Goal: Transaction & Acquisition: Purchase product/service

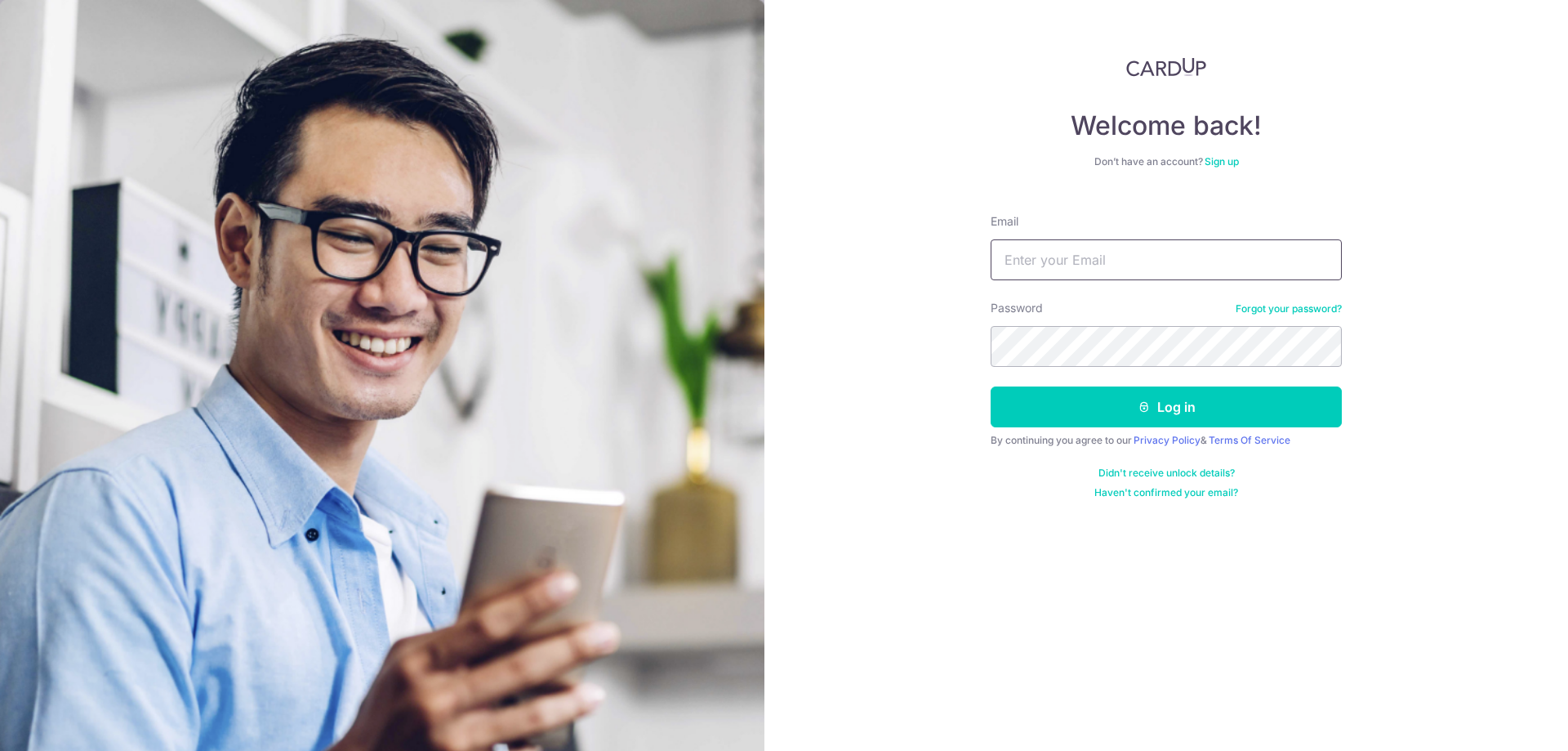
click at [1198, 273] on input "Email" at bounding box center [1166, 259] width 351 height 41
type input "krishnanramdas@gmail.com"
click at [991, 386] on button "Log in" at bounding box center [1166, 406] width 351 height 41
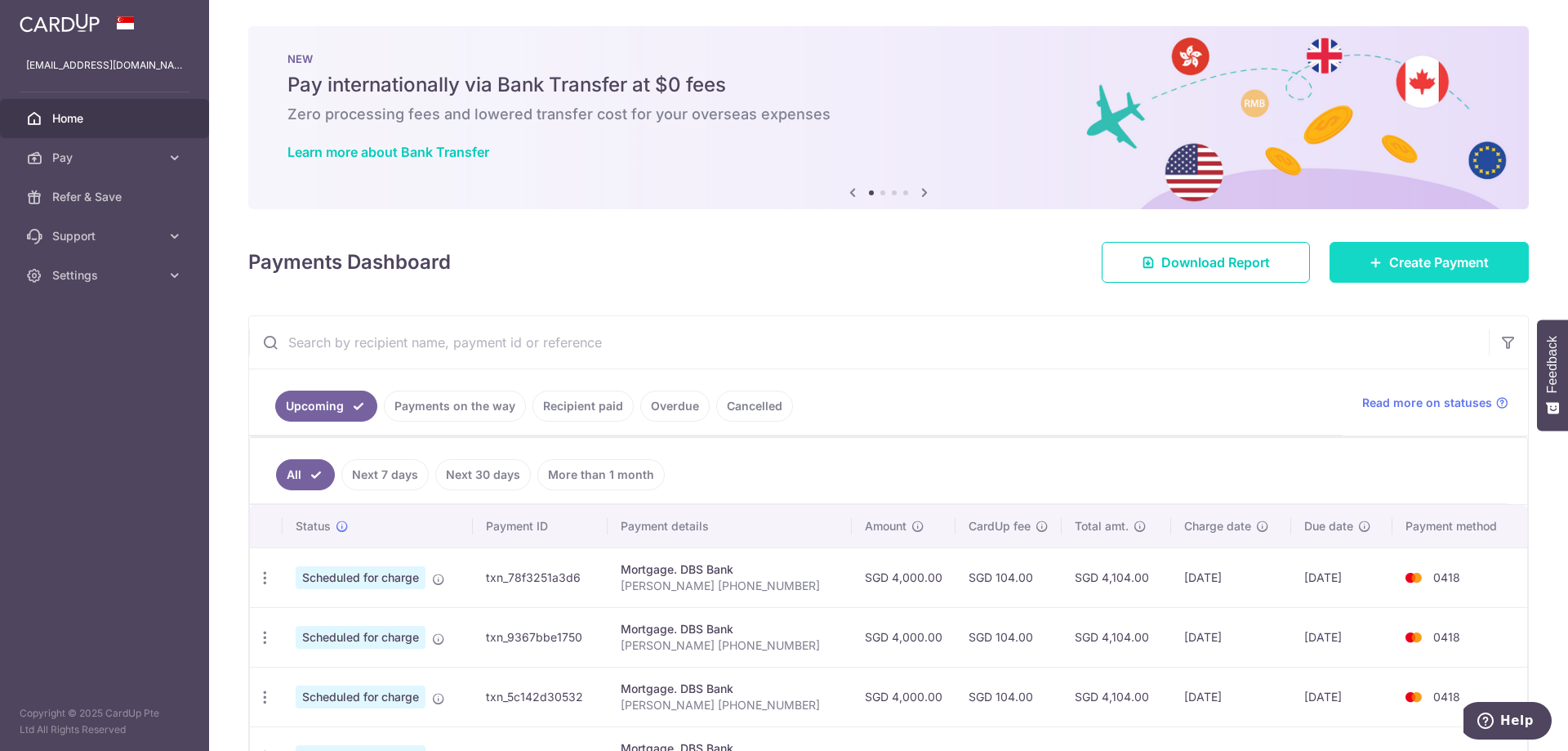
click at [1431, 261] on span "Create Payment" at bounding box center [1439, 262] width 100 height 20
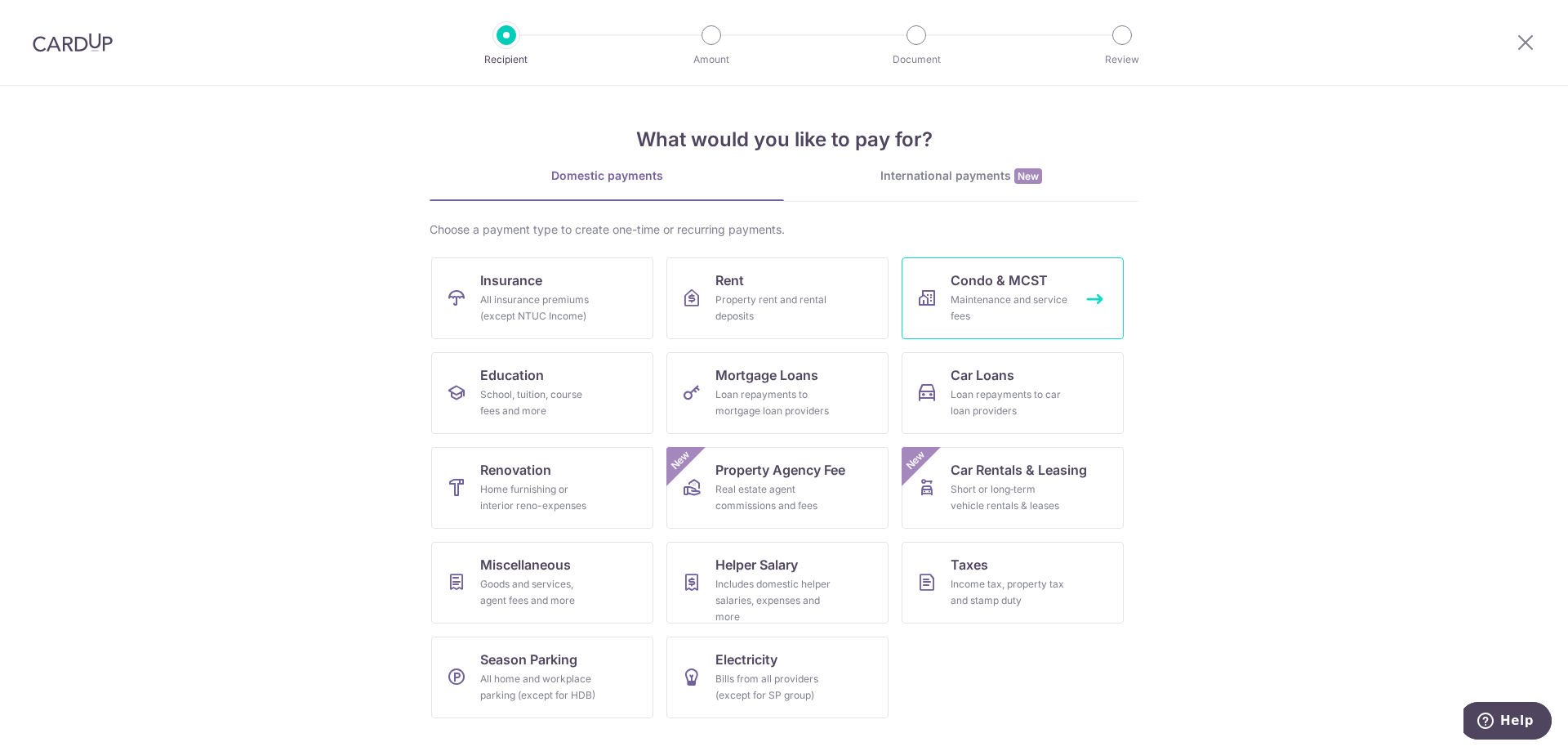
click at [994, 300] on div "Maintenance and service fees" at bounding box center [1009, 307] width 118 height 33
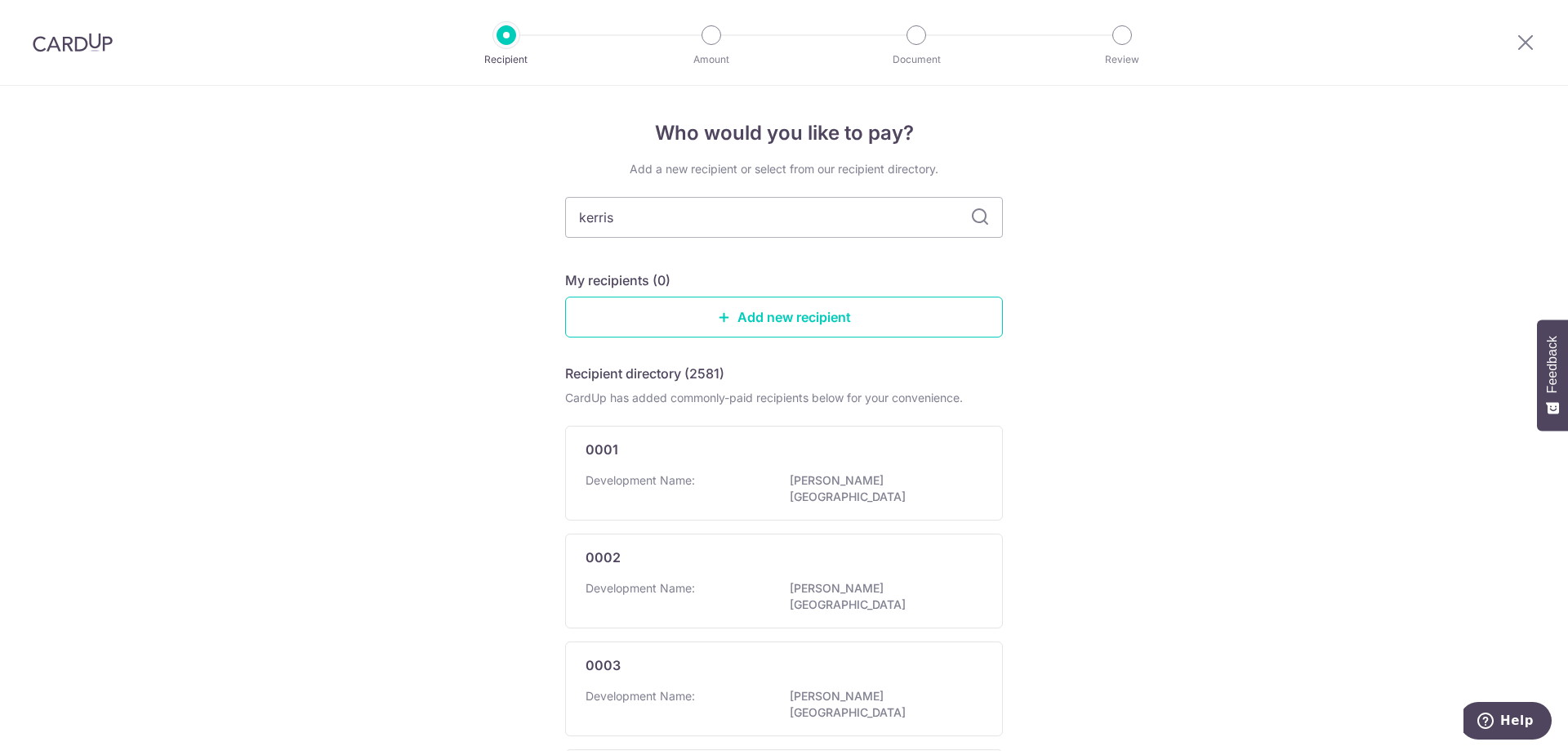
type input "kerrisd"
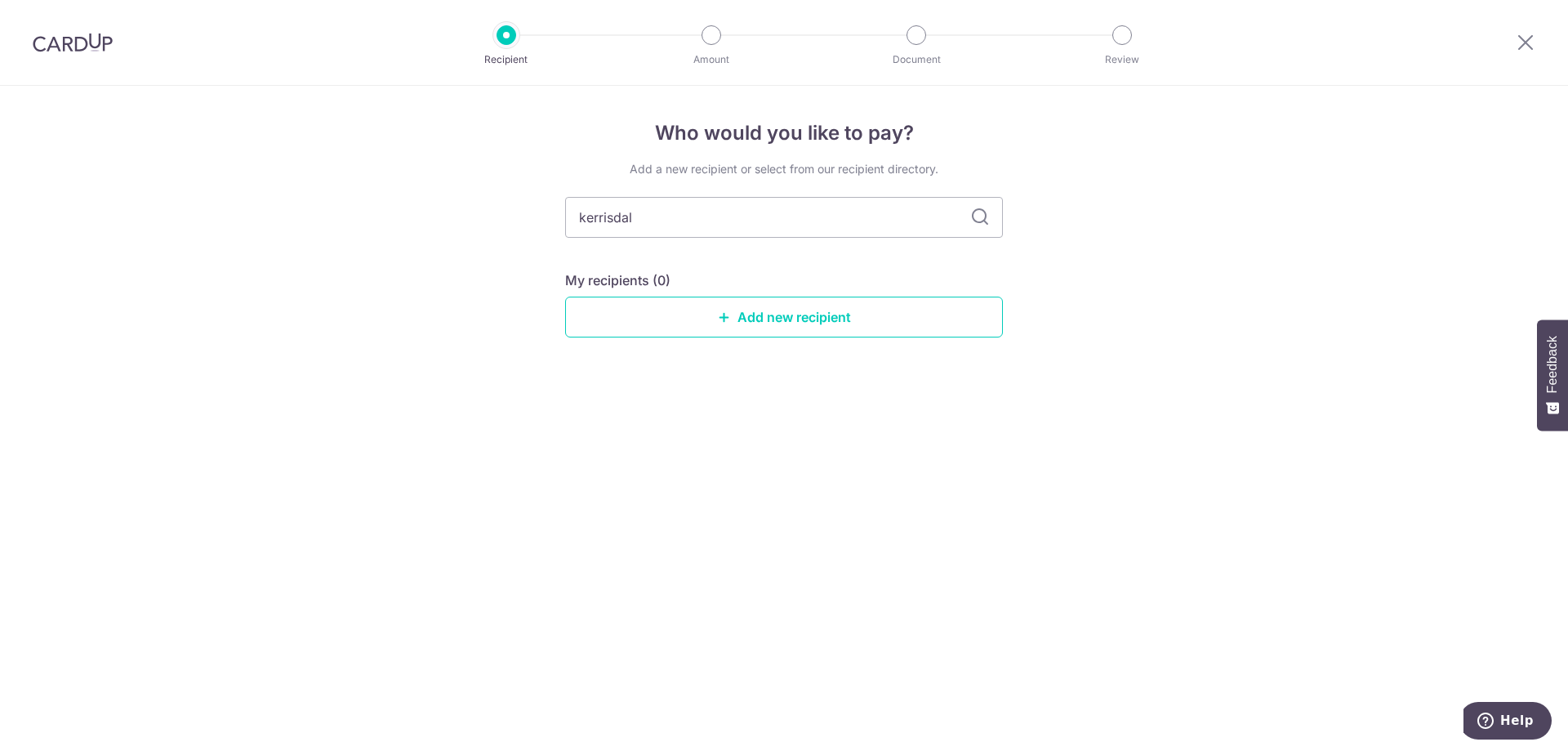
type input "kerrisdale"
type input "k"
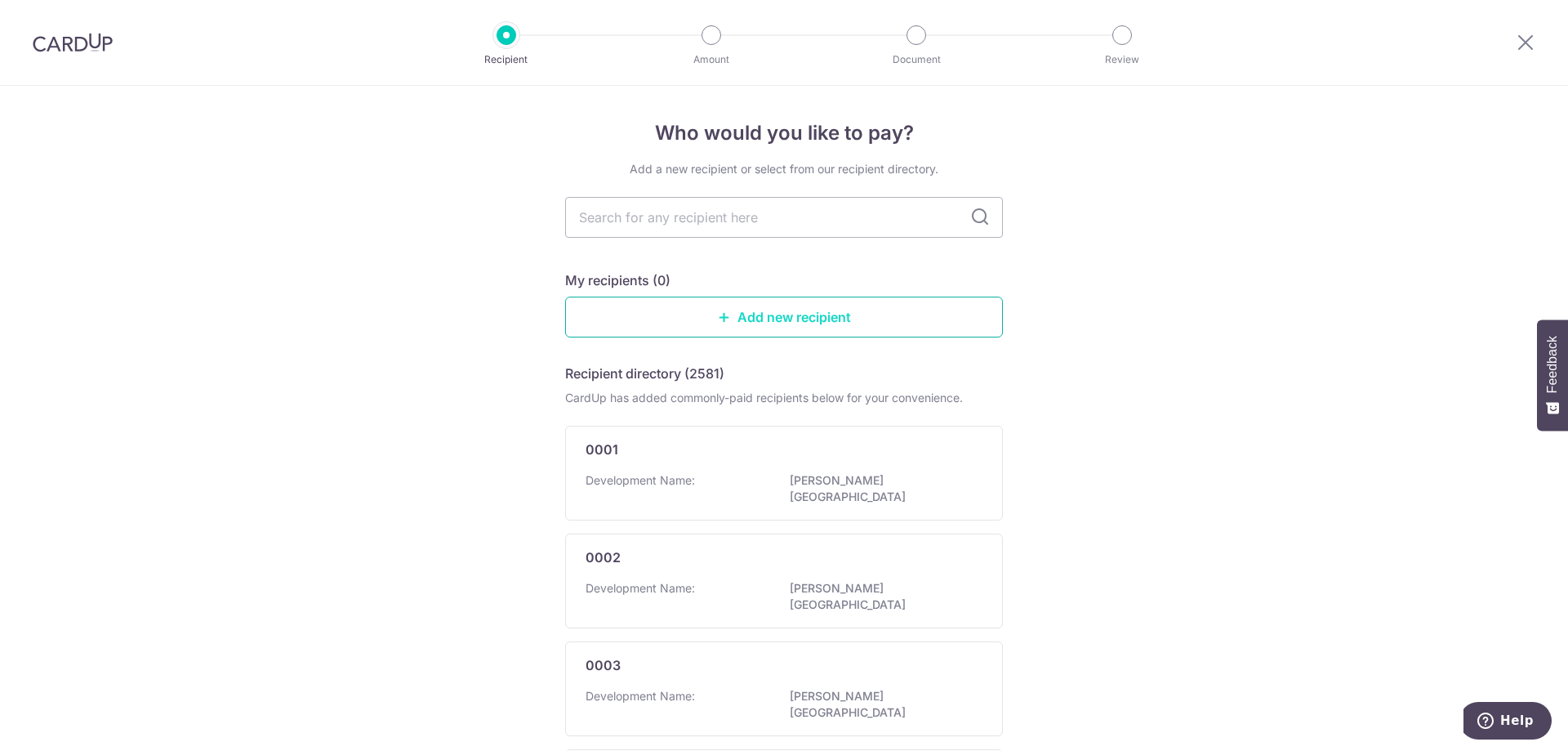
click at [770, 306] on link "Add new recipient" at bounding box center [784, 317] width 438 height 41
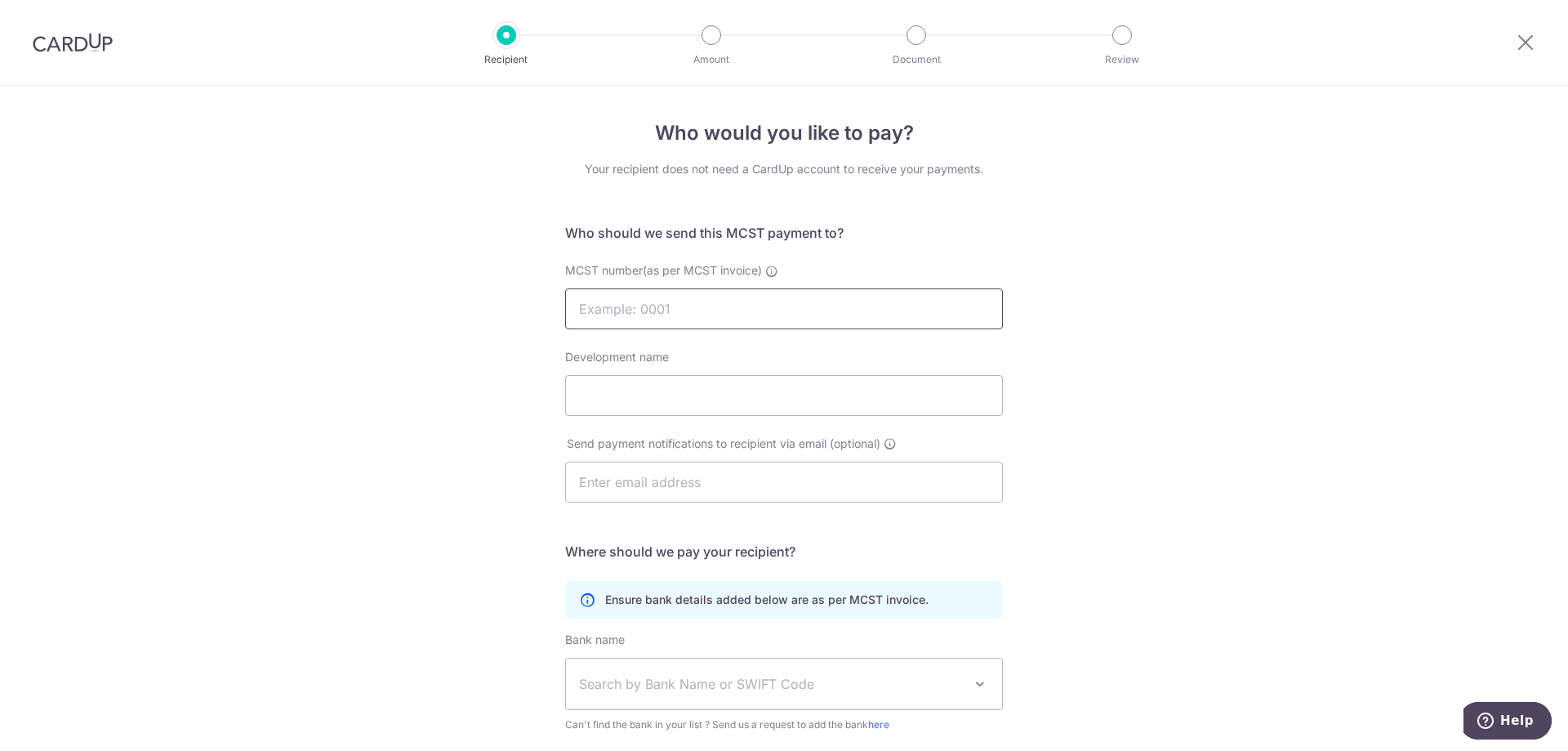
click at [770, 306] on input "MCST number(as per MCST invoice)" at bounding box center [784, 308] width 438 height 41
type input "3130"
click at [647, 378] on input "Development name" at bounding box center [784, 395] width 438 height 41
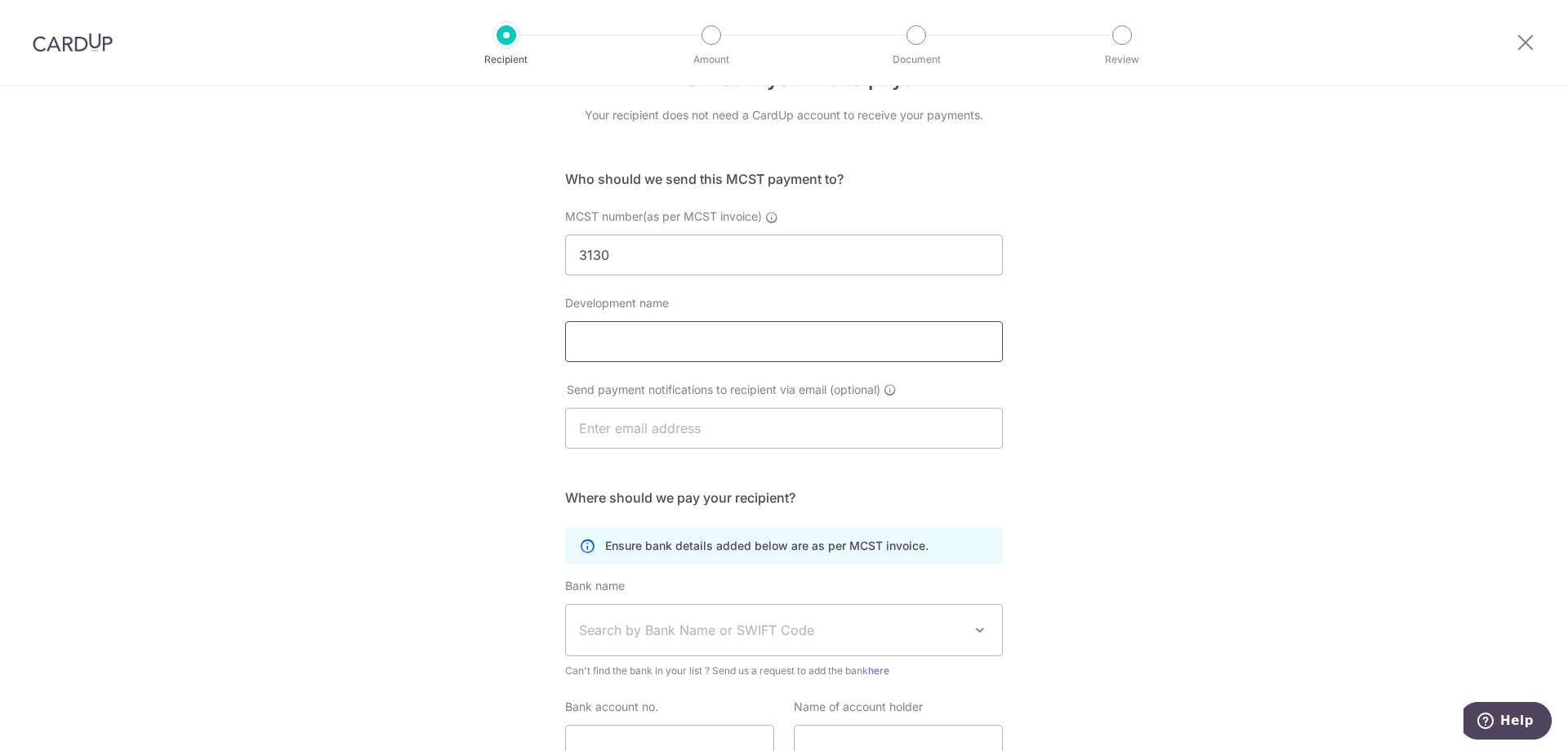
scroll to position [36, 0]
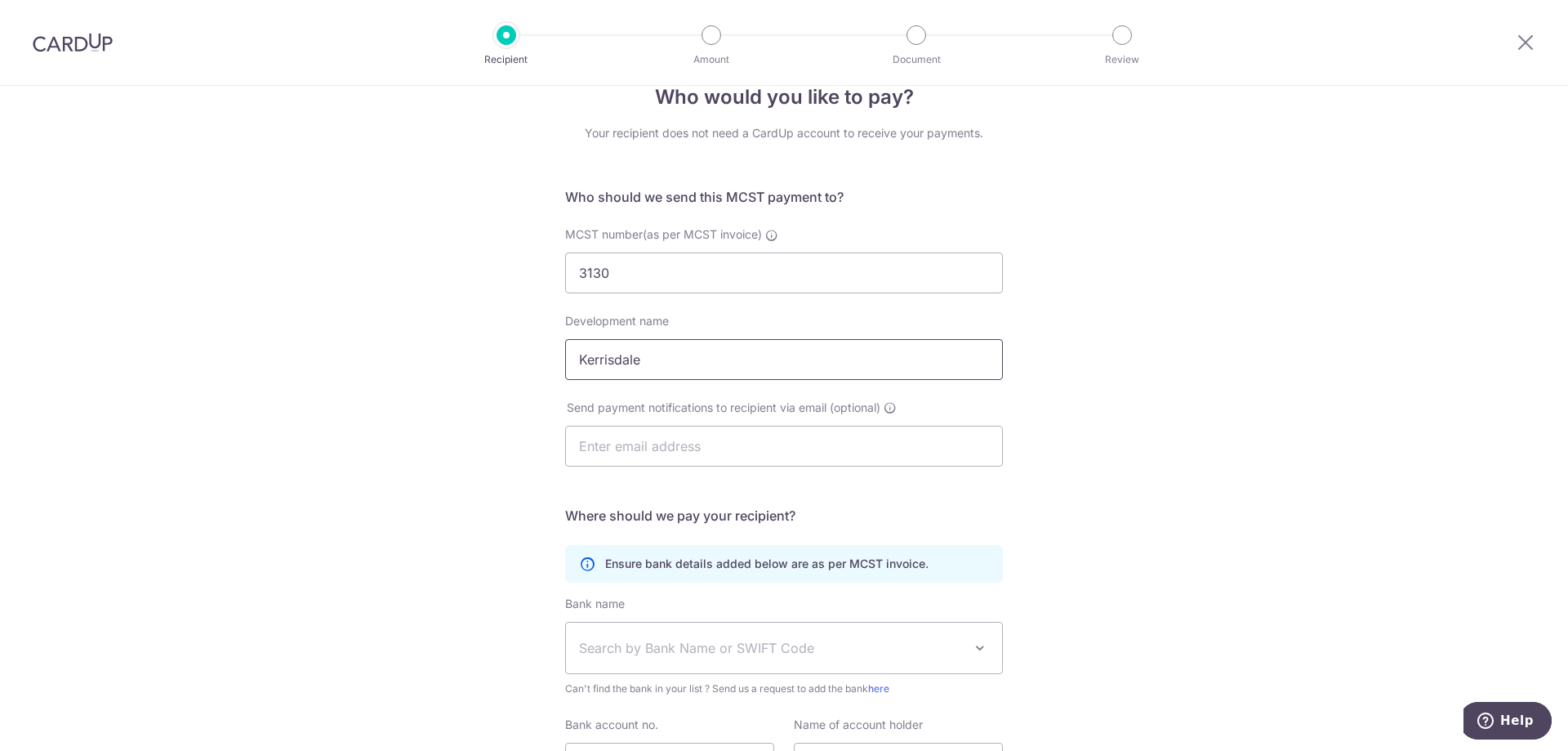
type input "Kerrisdale"
click at [696, 659] on span "Search by Bank Name or SWIFT Code" at bounding box center [784, 648] width 436 height 51
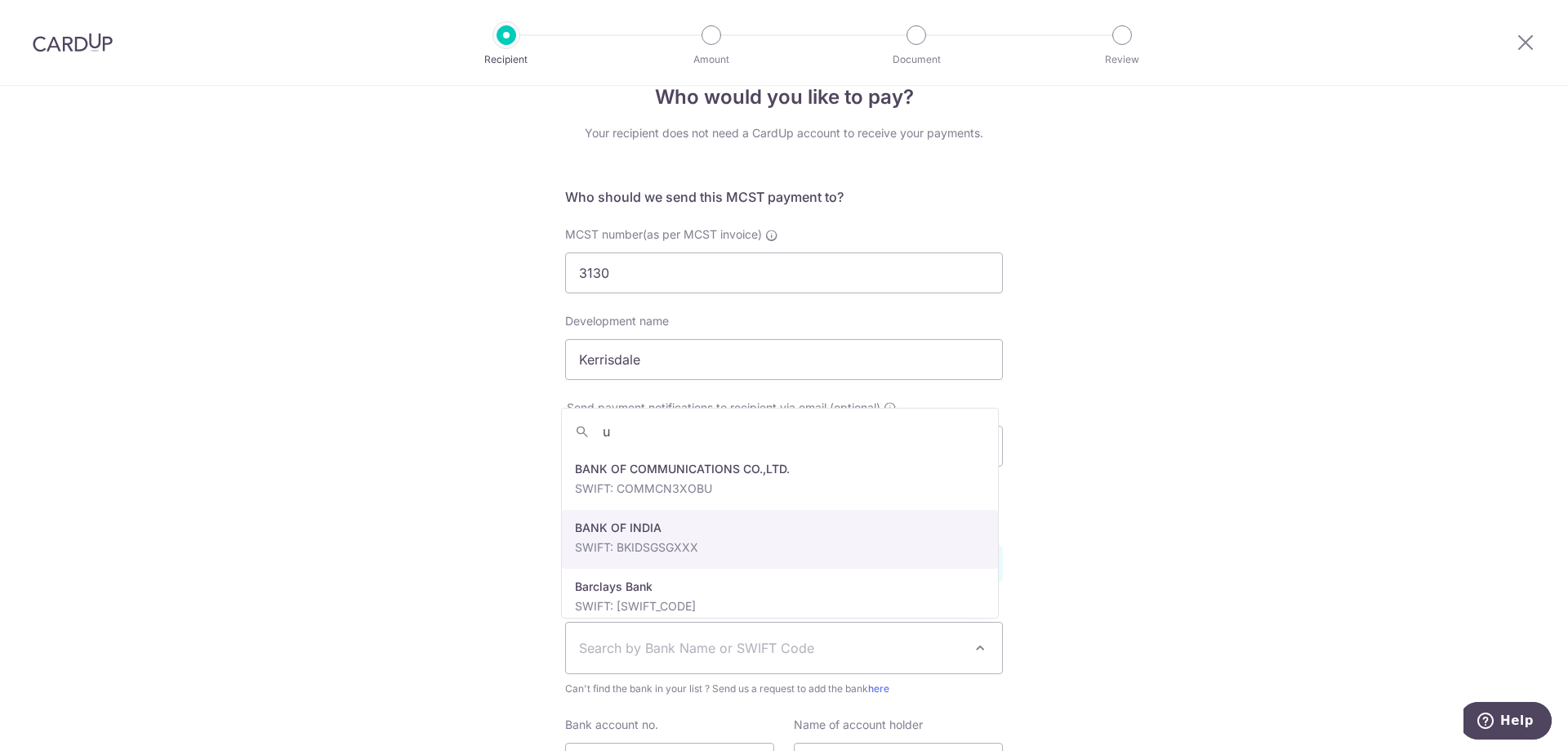
scroll to position [0, 0]
type input "uo"
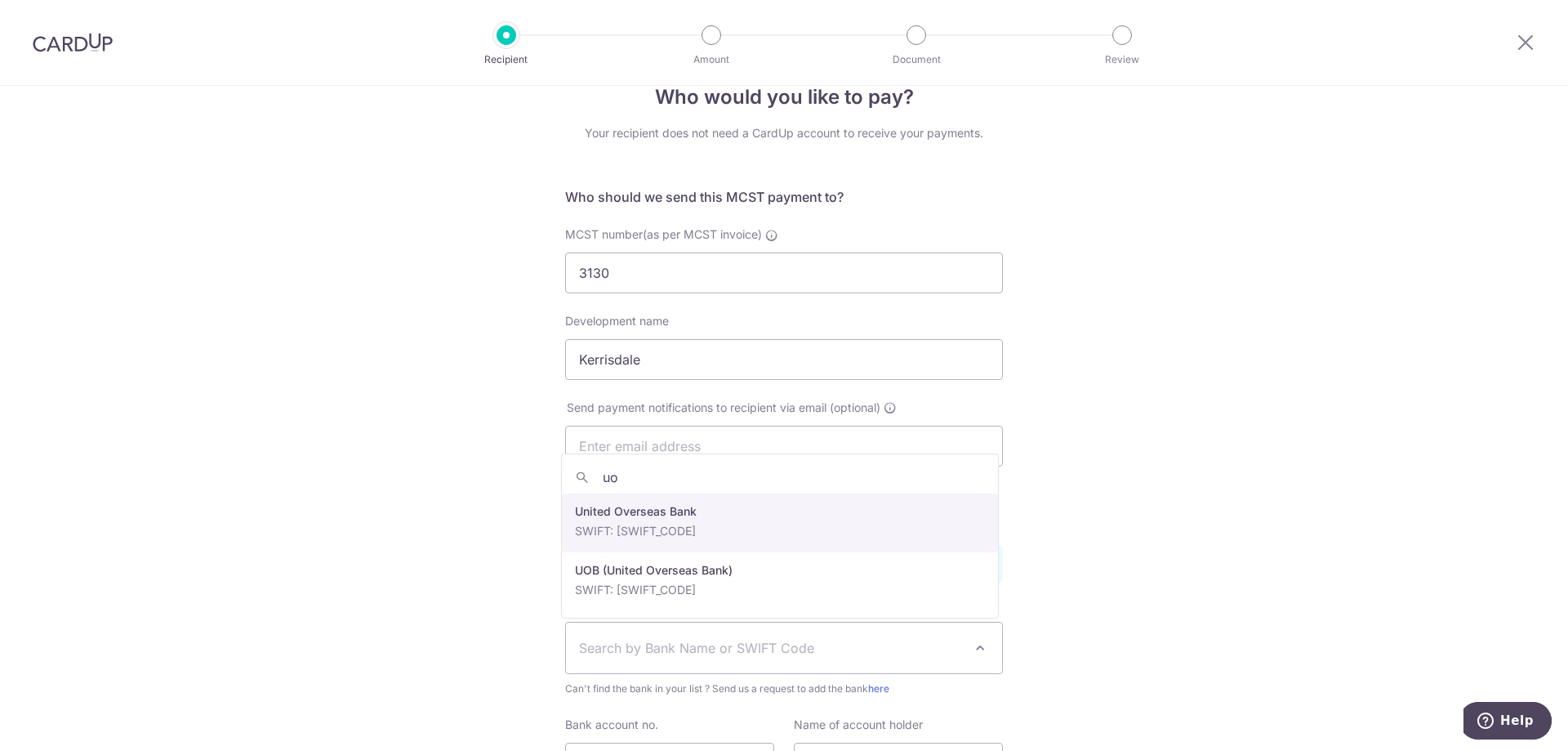
select select "23668"
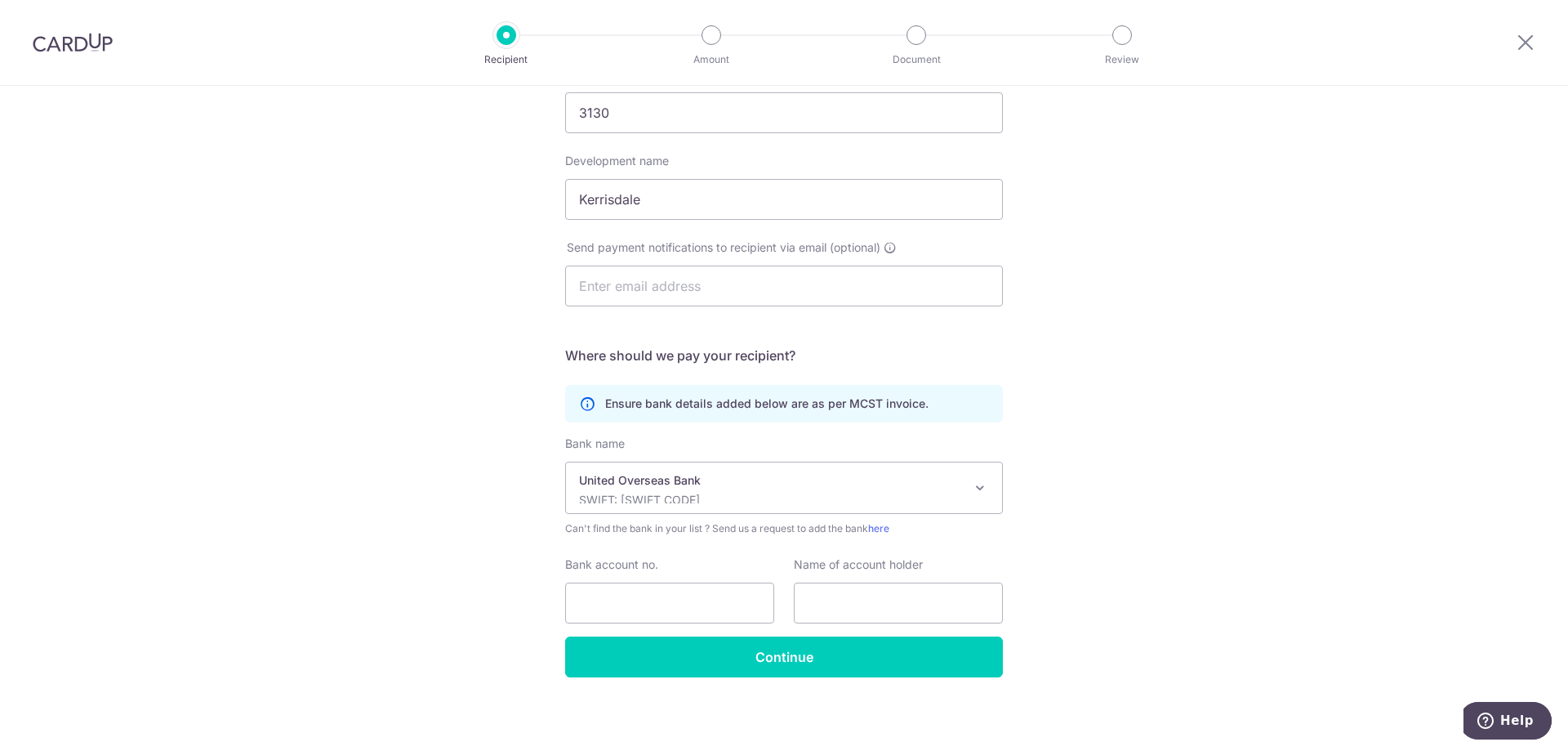
scroll to position [200, 0]
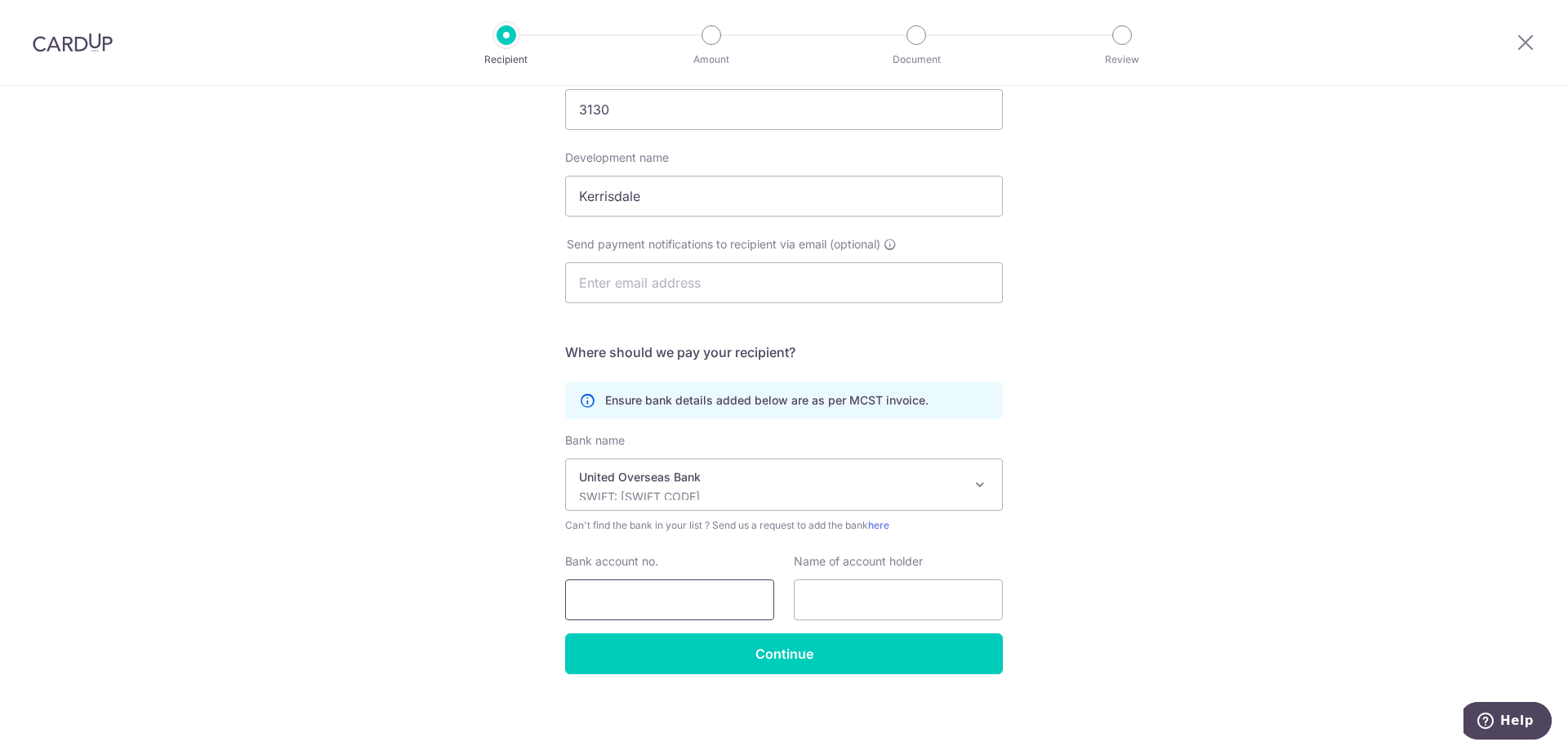
click at [662, 590] on input "Bank account no." at bounding box center [670, 599] width 209 height 41
type input "3813007027"
type input "m"
type input "MANAGEMENT CORPORATION STRATA TITLE PLAN NO.3130"
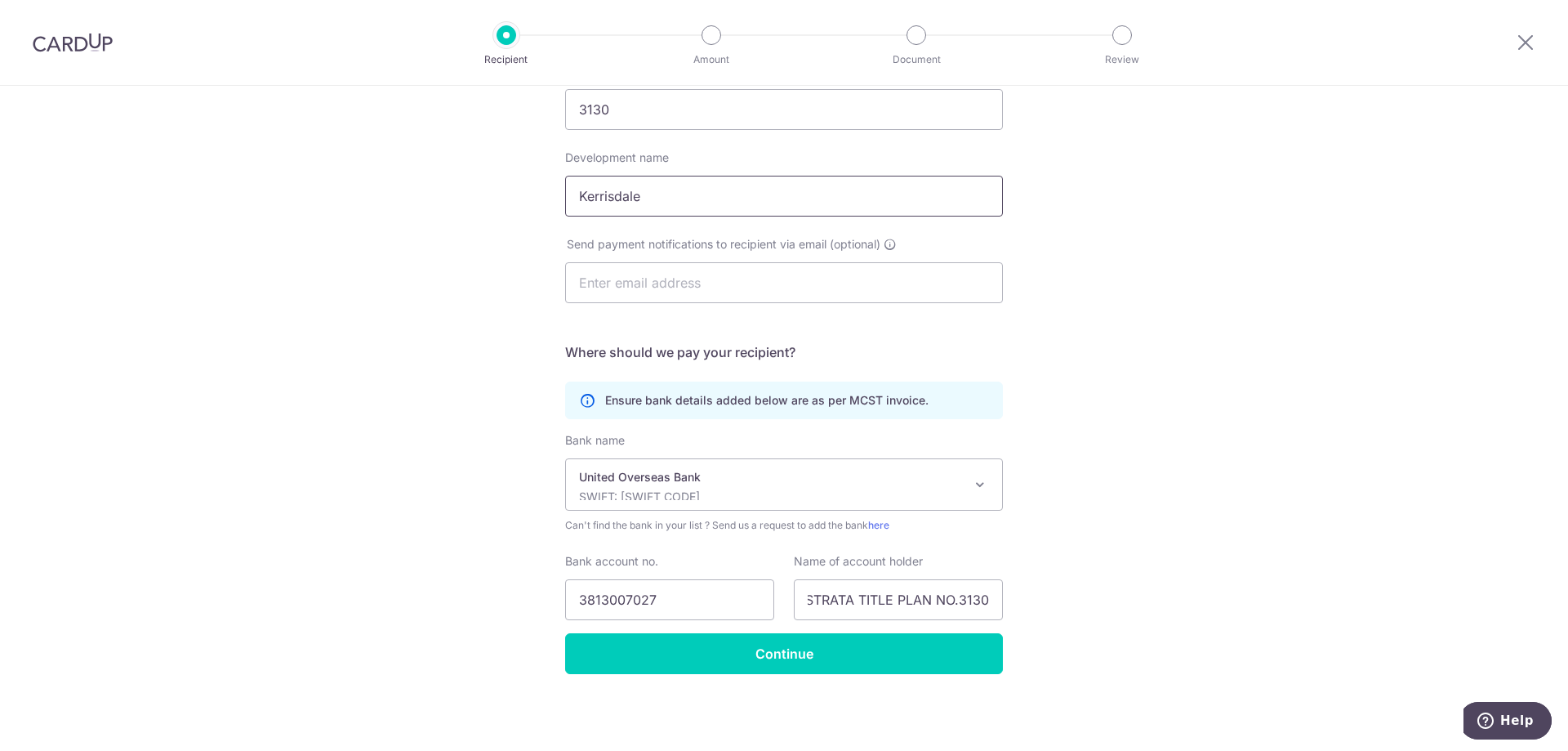
drag, startPoint x: 821, startPoint y: 195, endPoint x: 816, endPoint y: 188, distance: 8.6
click at [820, 195] on input "Kerrisdale" at bounding box center [784, 195] width 438 height 41
drag, startPoint x: 777, startPoint y: 204, endPoint x: 640, endPoint y: 209, distance: 137.1
click at [640, 209] on input "Kerrisdale cONDO" at bounding box center [784, 195] width 438 height 41
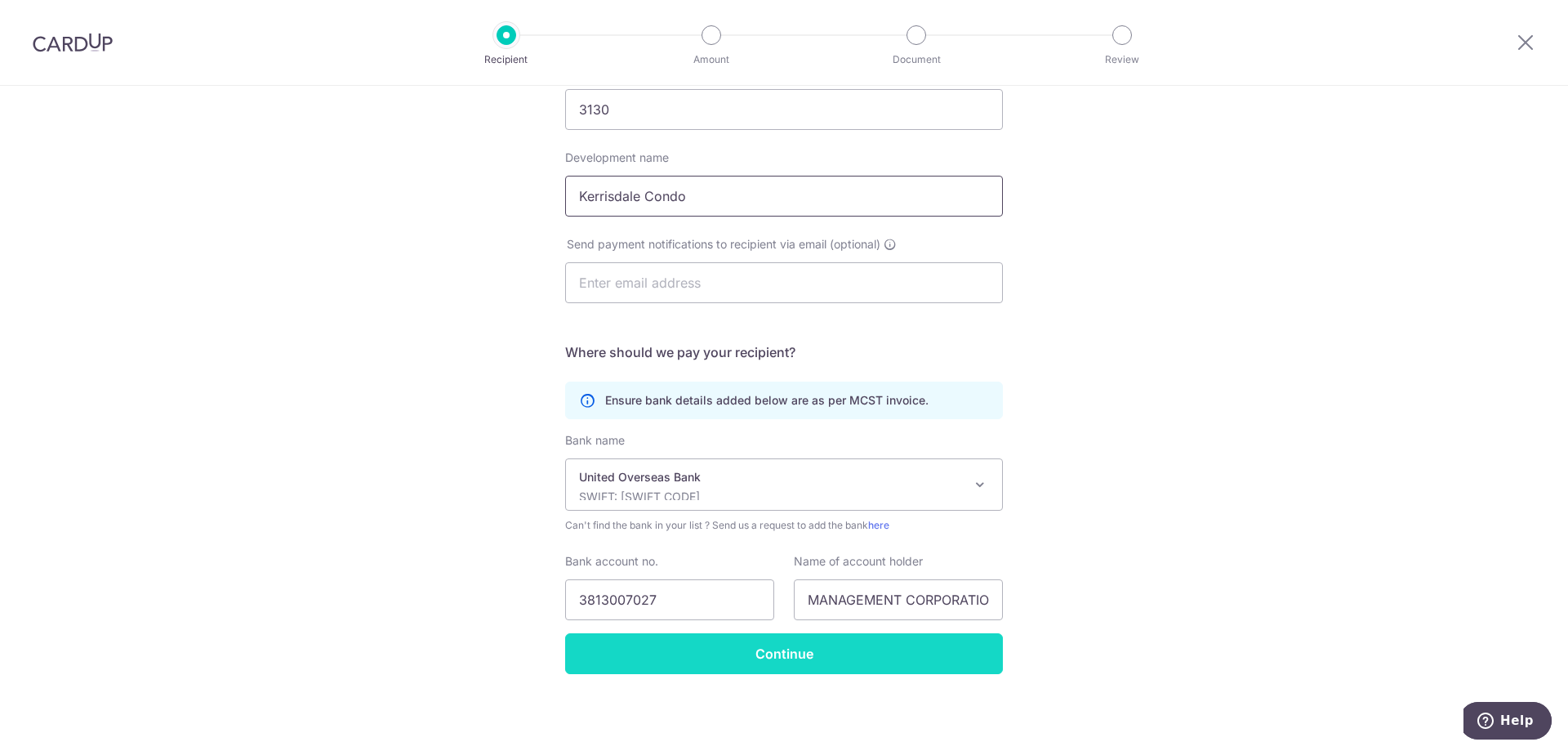
type input "Kerrisdale Condo"
click at [816, 652] on input "Continue" at bounding box center [784, 653] width 438 height 41
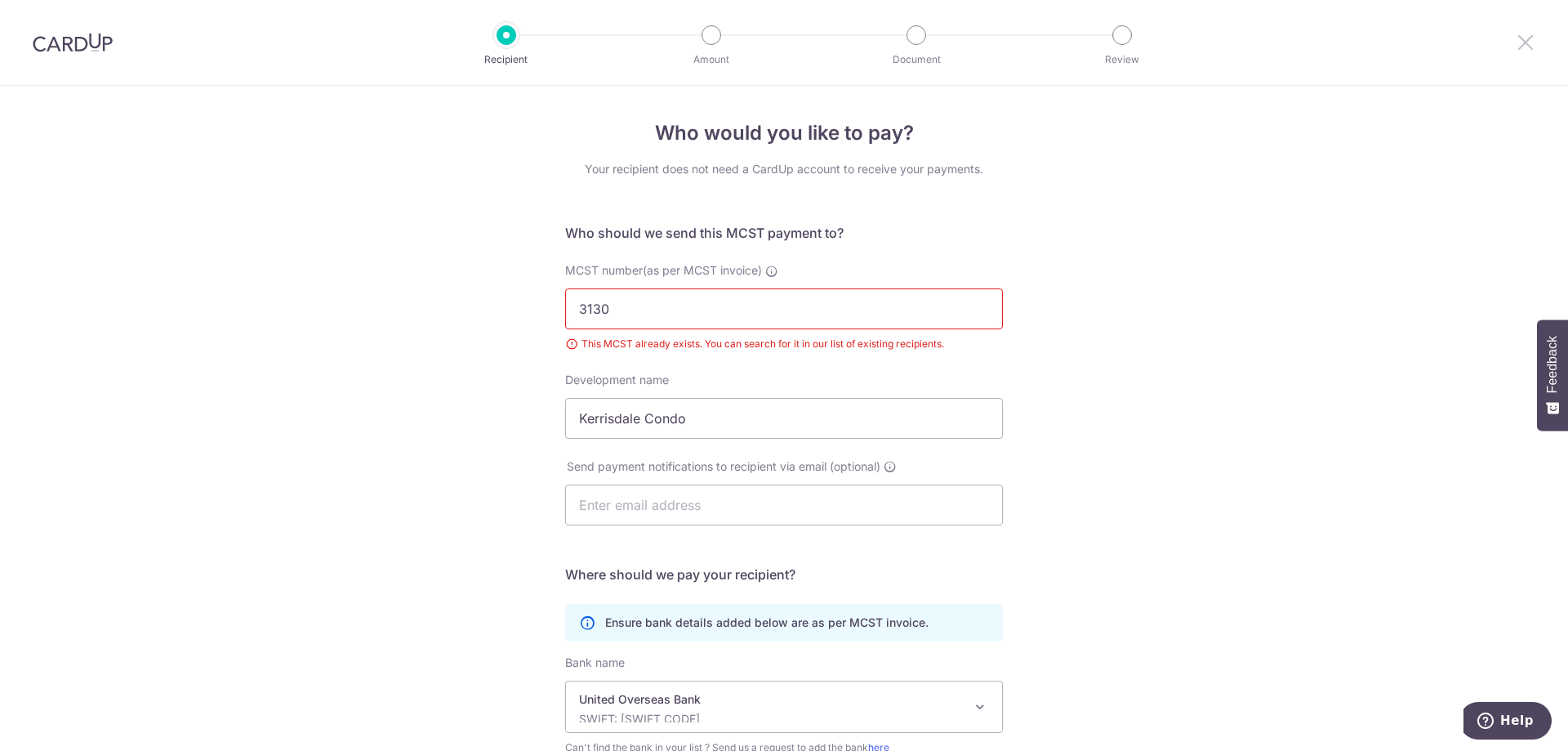
click at [1526, 49] on icon at bounding box center [1525, 42] width 20 height 21
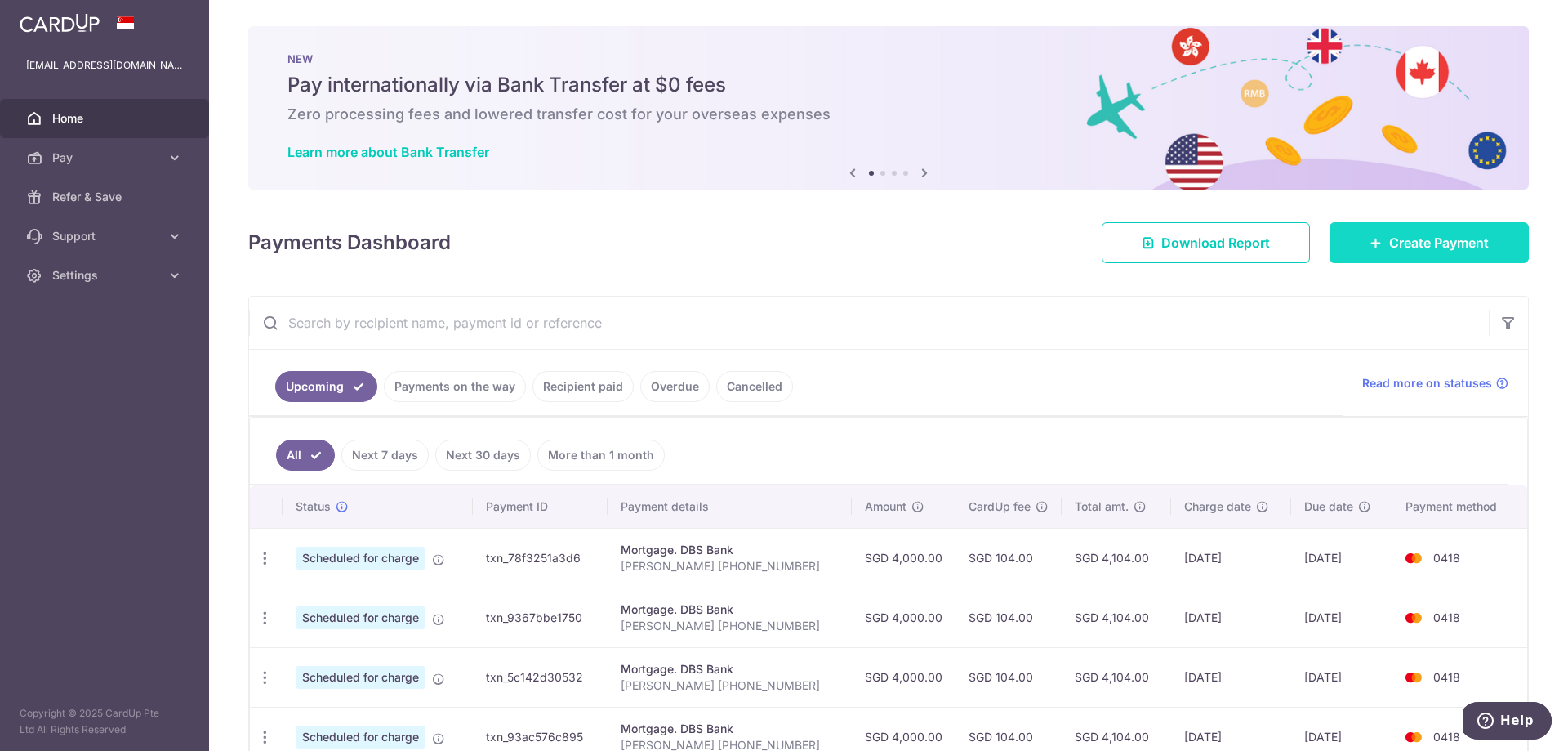
click at [1471, 238] on span "Create Payment" at bounding box center [1439, 242] width 100 height 20
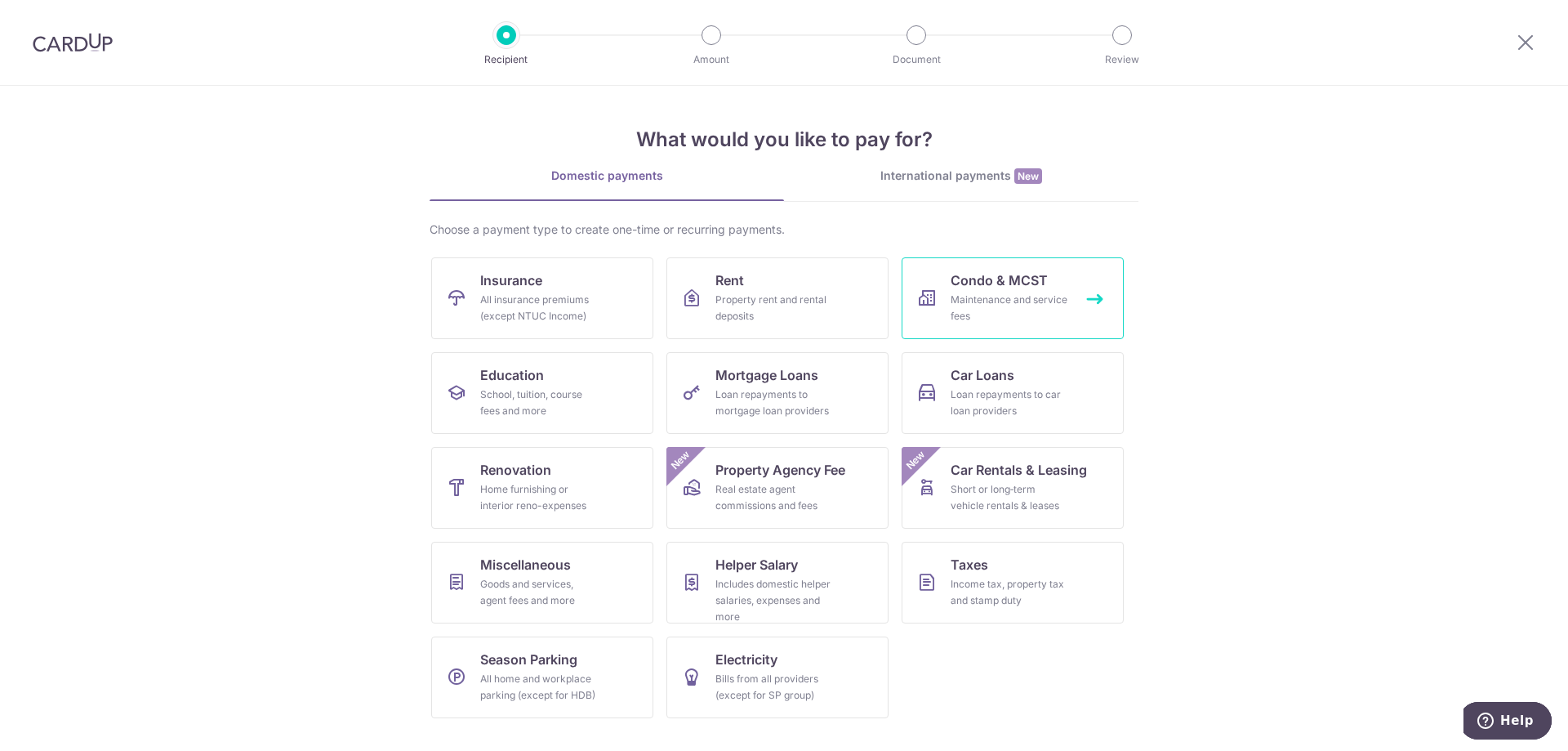
click at [1042, 303] on div "Maintenance and service fees" at bounding box center [1009, 307] width 118 height 33
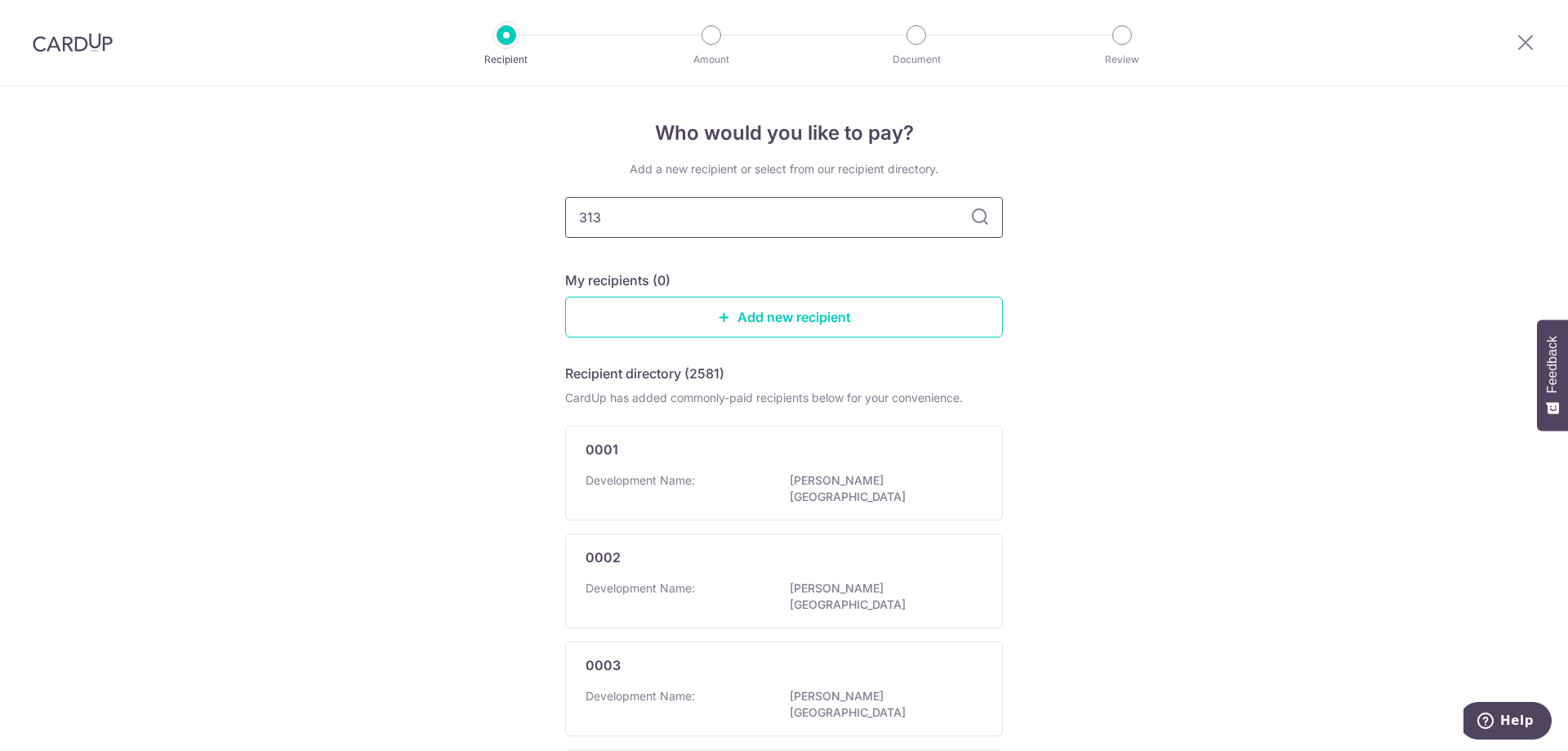
type input "3130"
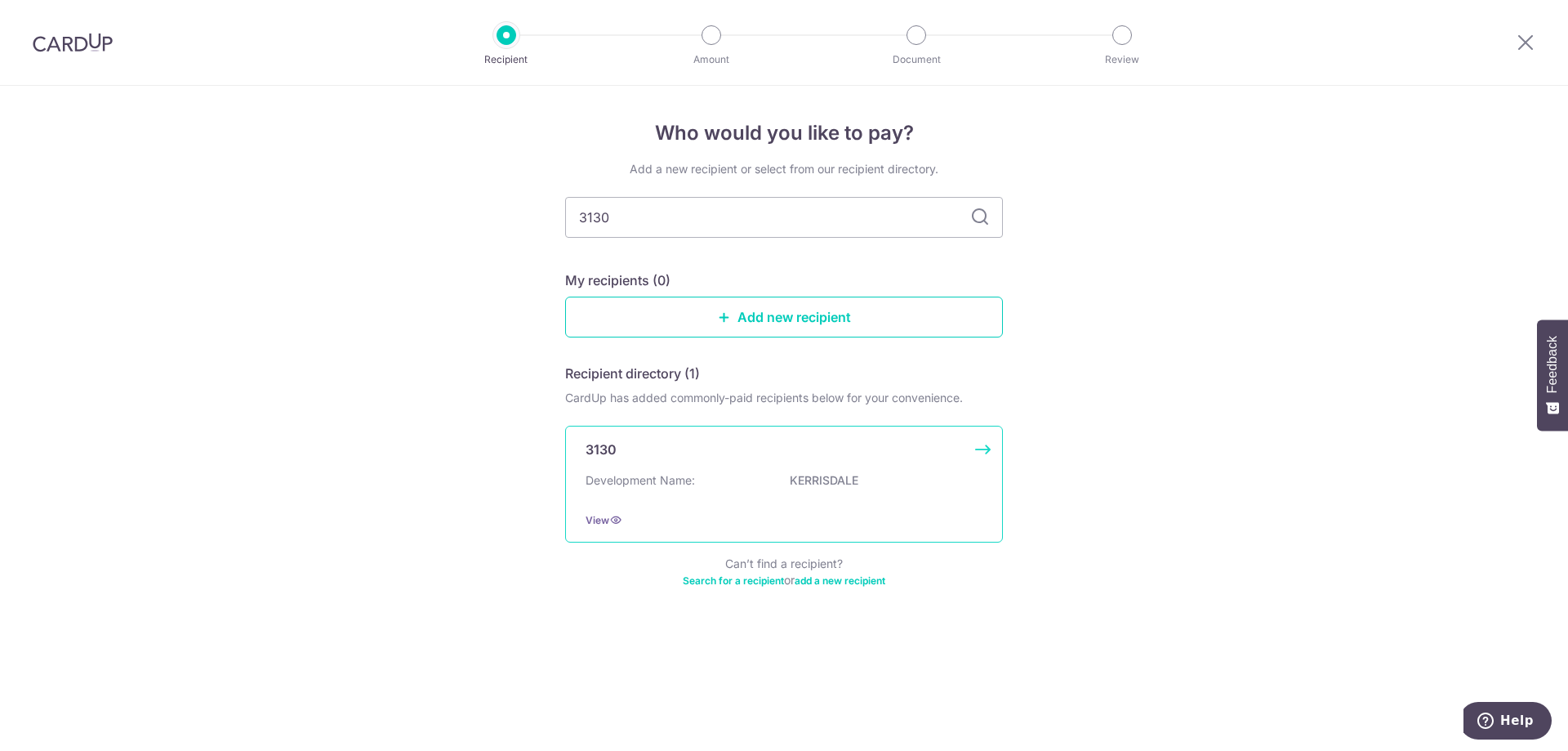
click at [691, 464] on div "3130 Development Name: KERRISDALE View" at bounding box center [784, 484] width 438 height 117
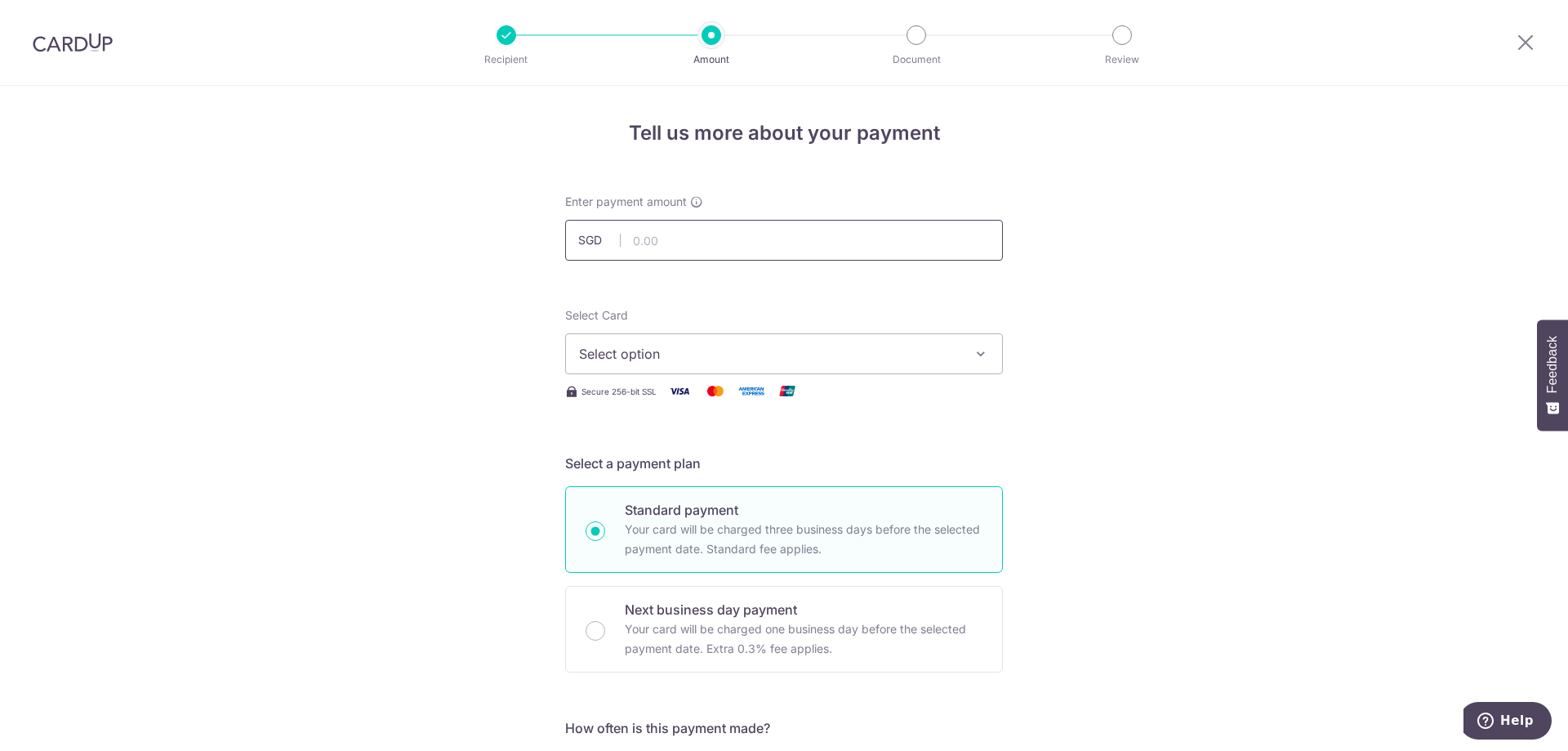
click at [679, 243] on input "text" at bounding box center [784, 239] width 438 height 41
type input "1,608.84"
click at [885, 363] on span "Select option" at bounding box center [769, 353] width 380 height 20
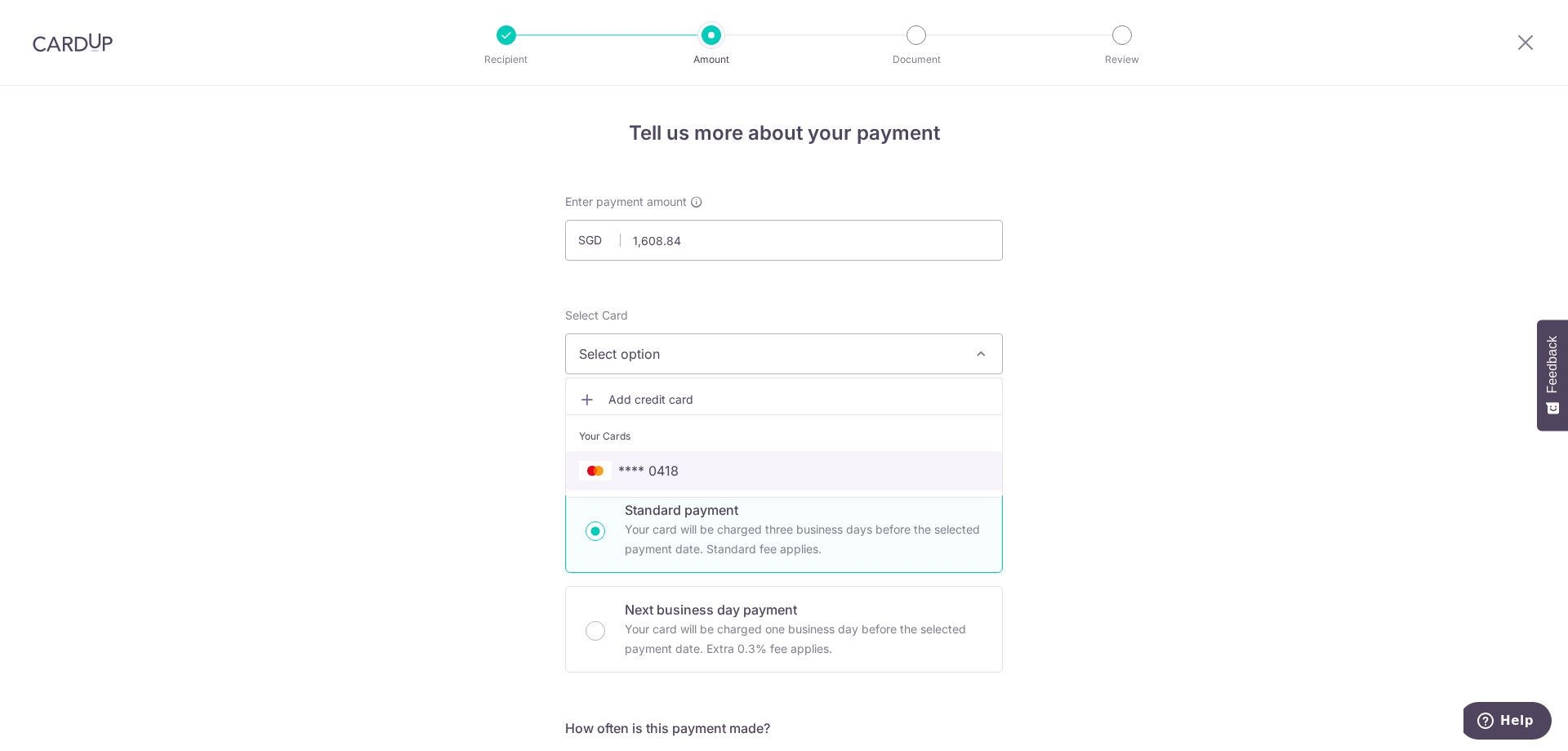
click at [790, 465] on span "**** 0418" at bounding box center [784, 470] width 410 height 20
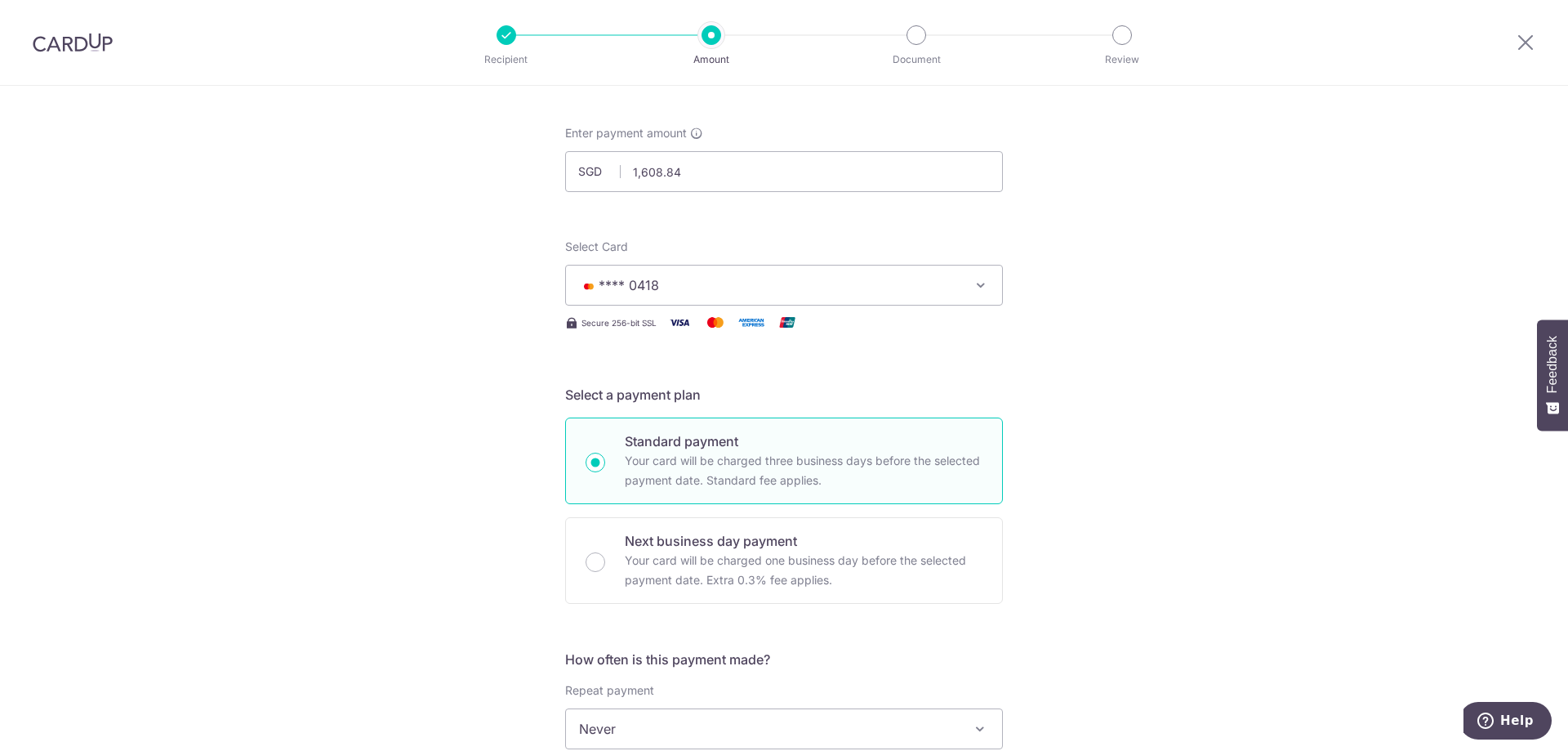
scroll to position [163, 0]
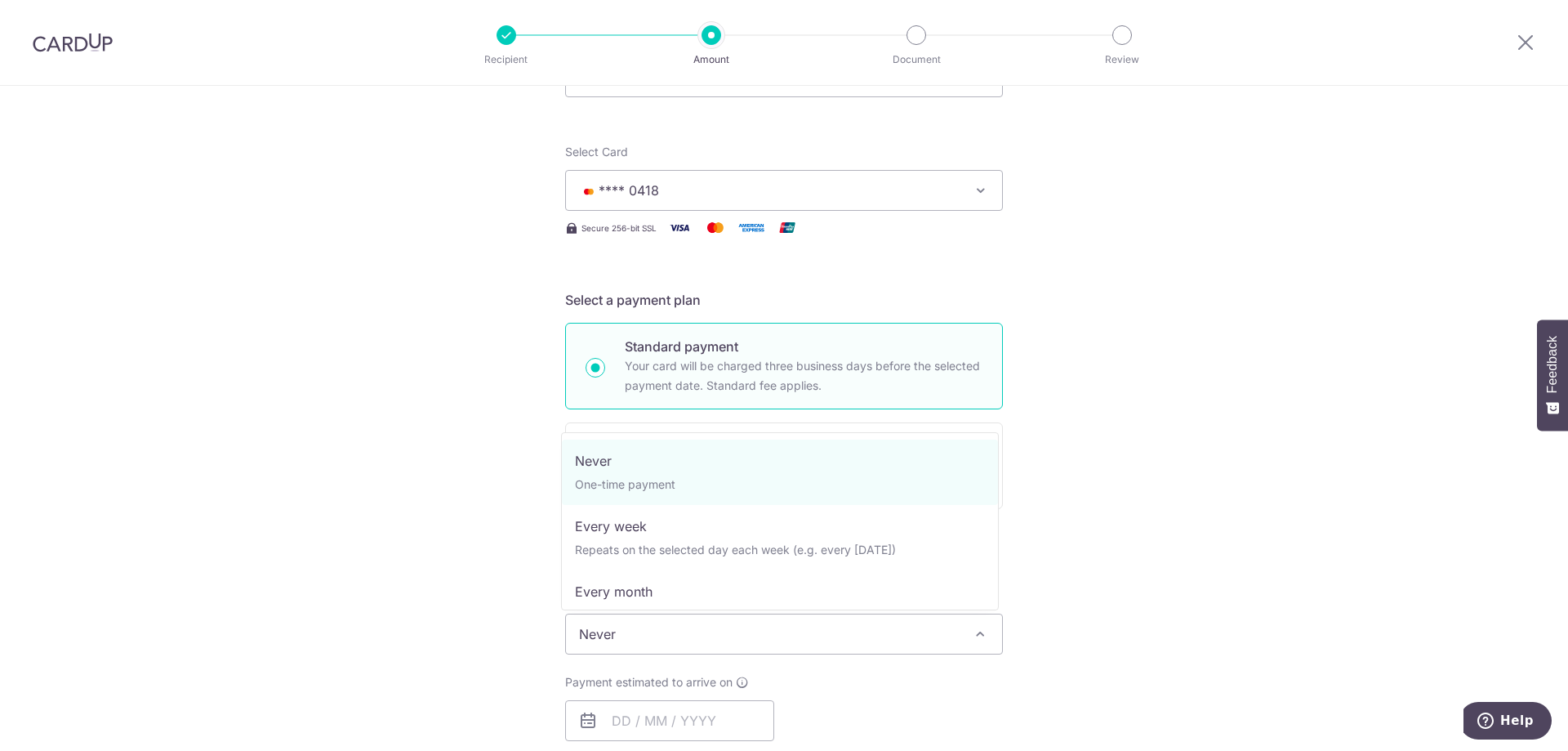
click at [809, 626] on span "Never" at bounding box center [784, 634] width 436 height 40
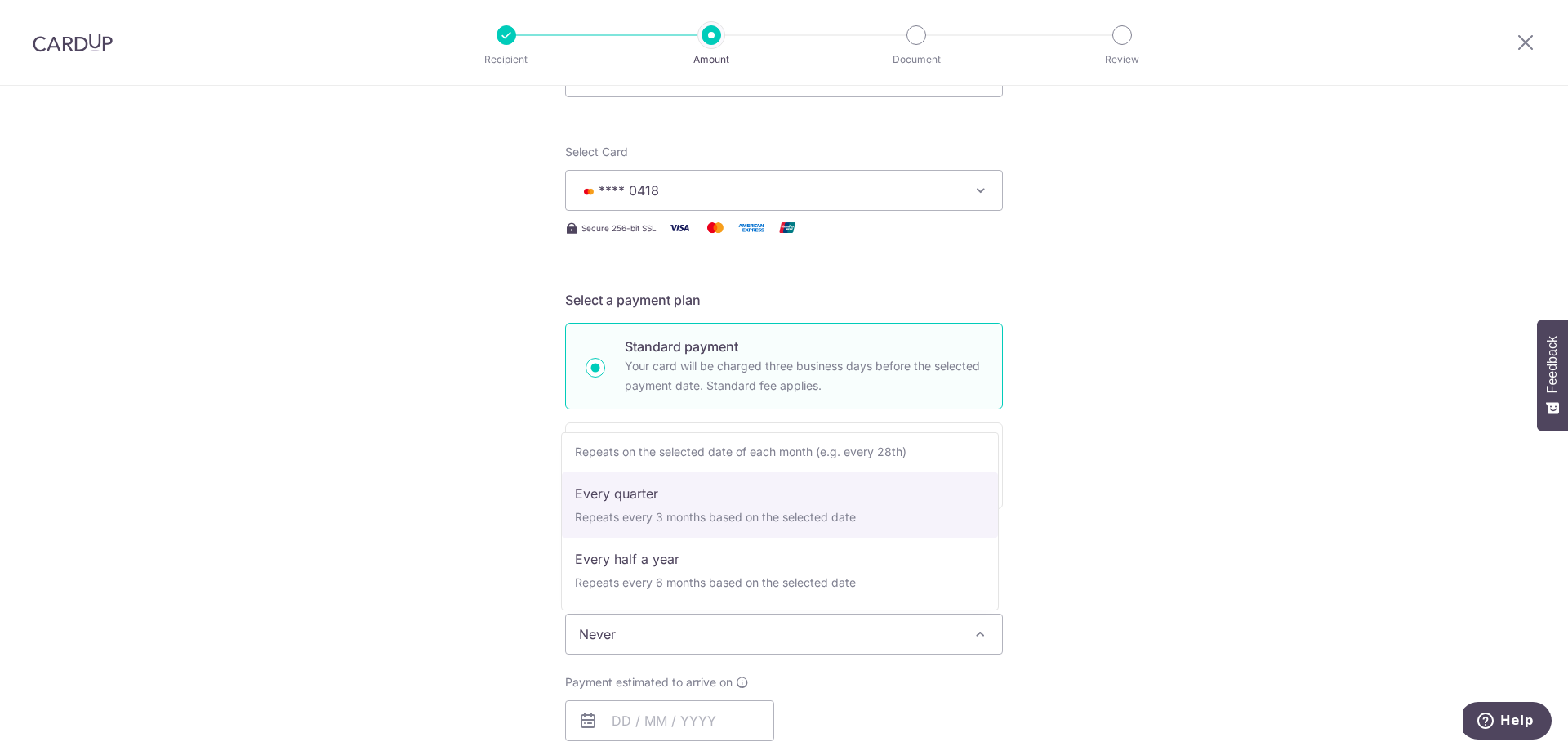
select select "4"
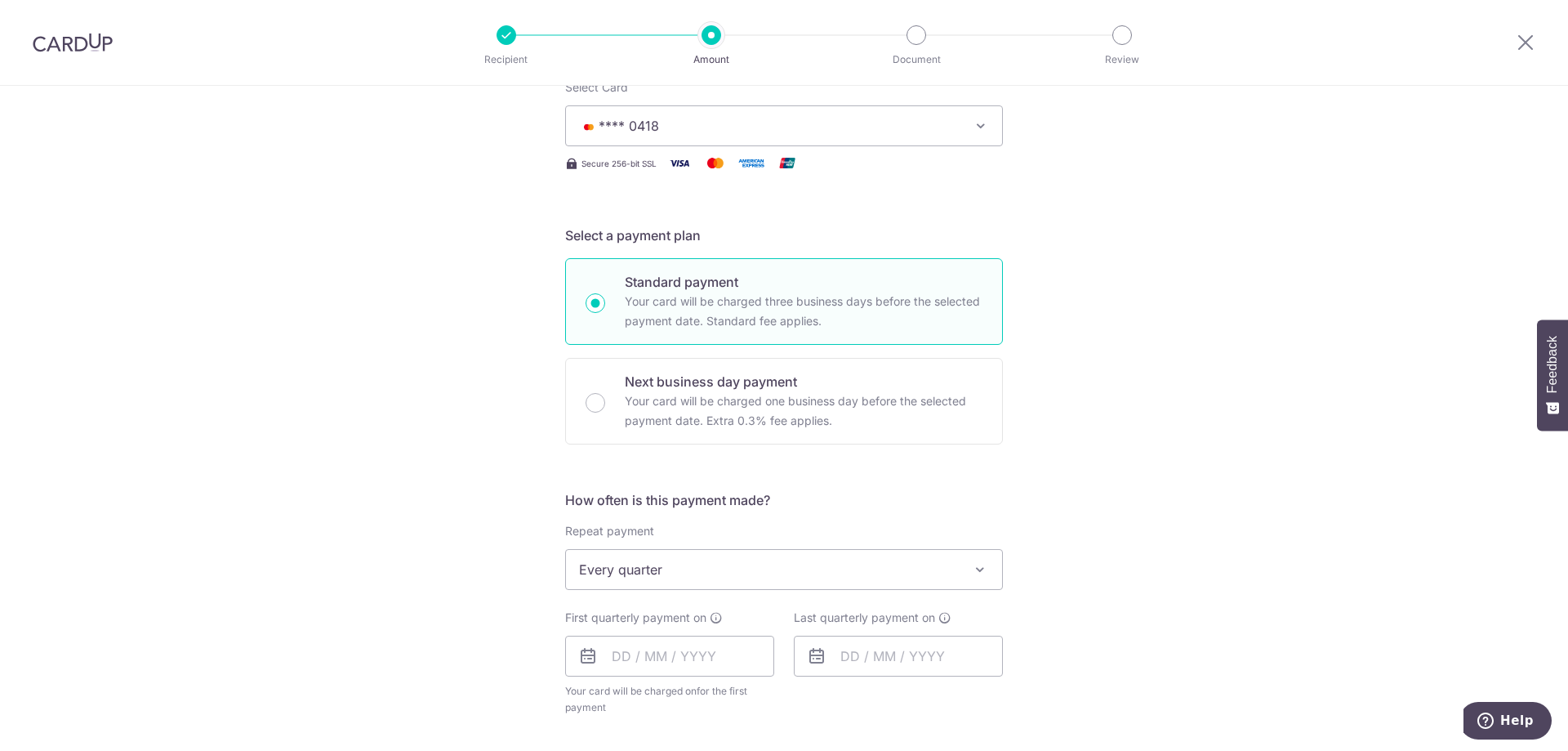
scroll to position [327, 0]
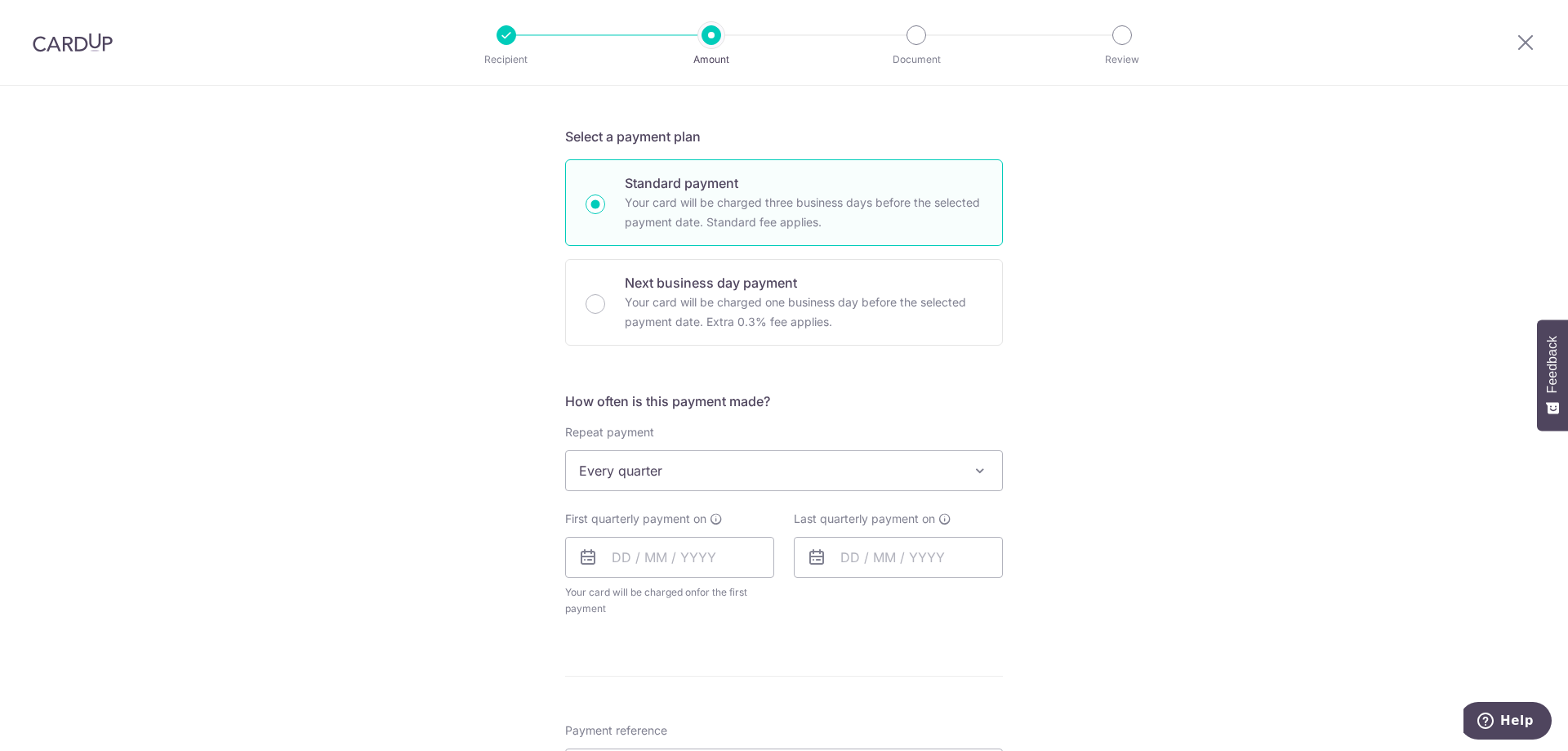
click at [582, 551] on icon at bounding box center [588, 557] width 20 height 20
click at [583, 558] on icon at bounding box center [588, 557] width 20 height 20
click at [634, 556] on input "text" at bounding box center [670, 557] width 209 height 41
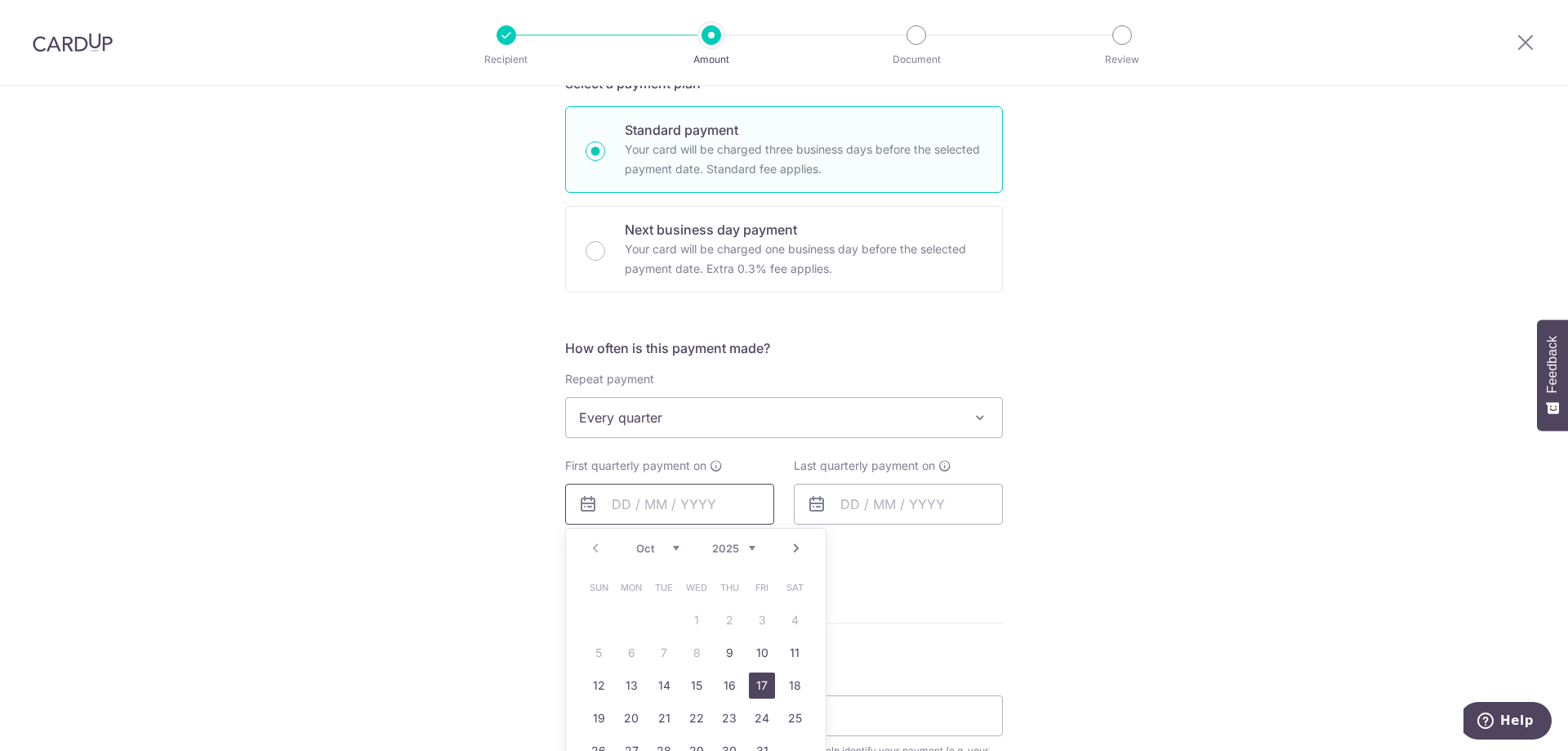
scroll to position [408, 0]
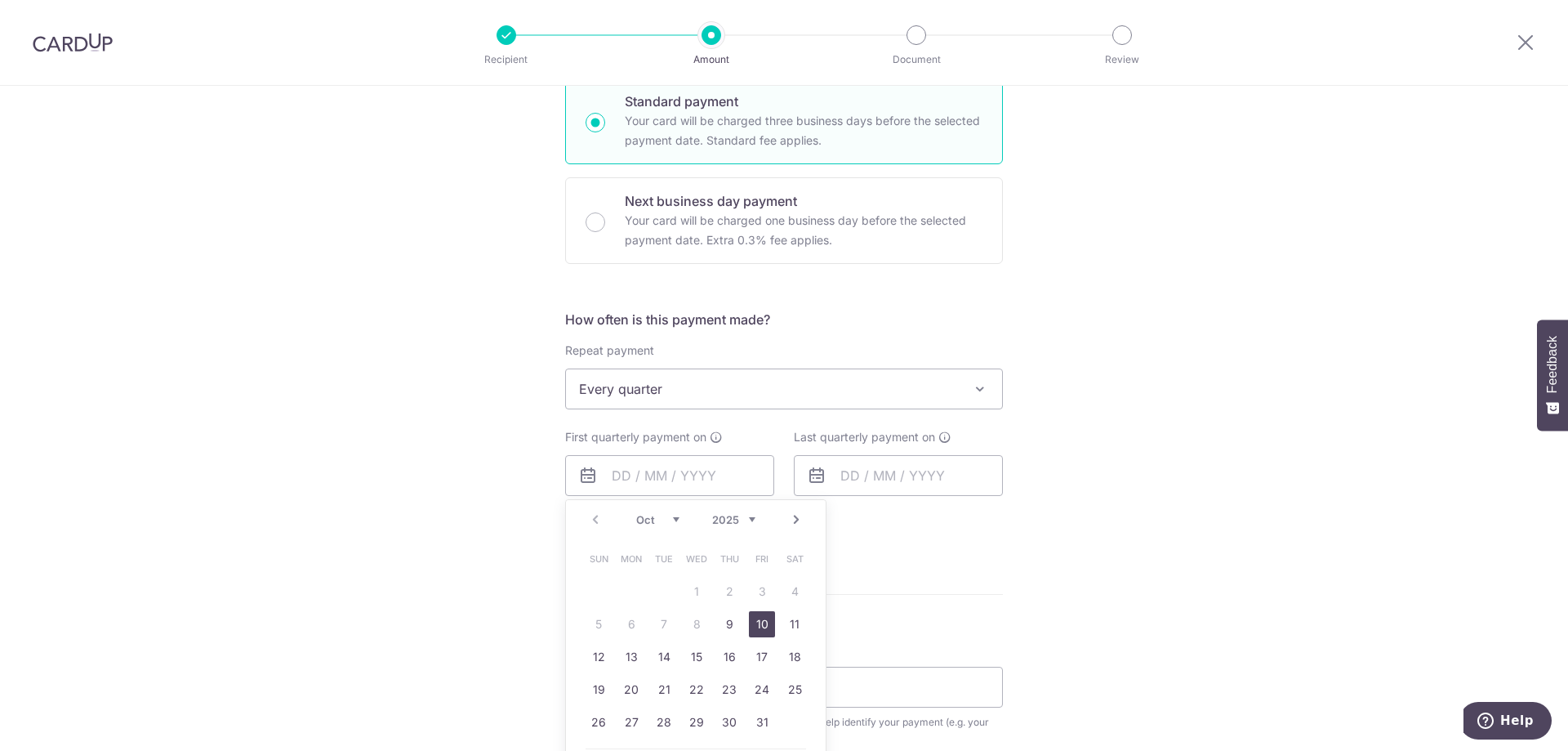
click at [752, 622] on link "10" at bounding box center [762, 624] width 26 height 26
type input "[DATE]"
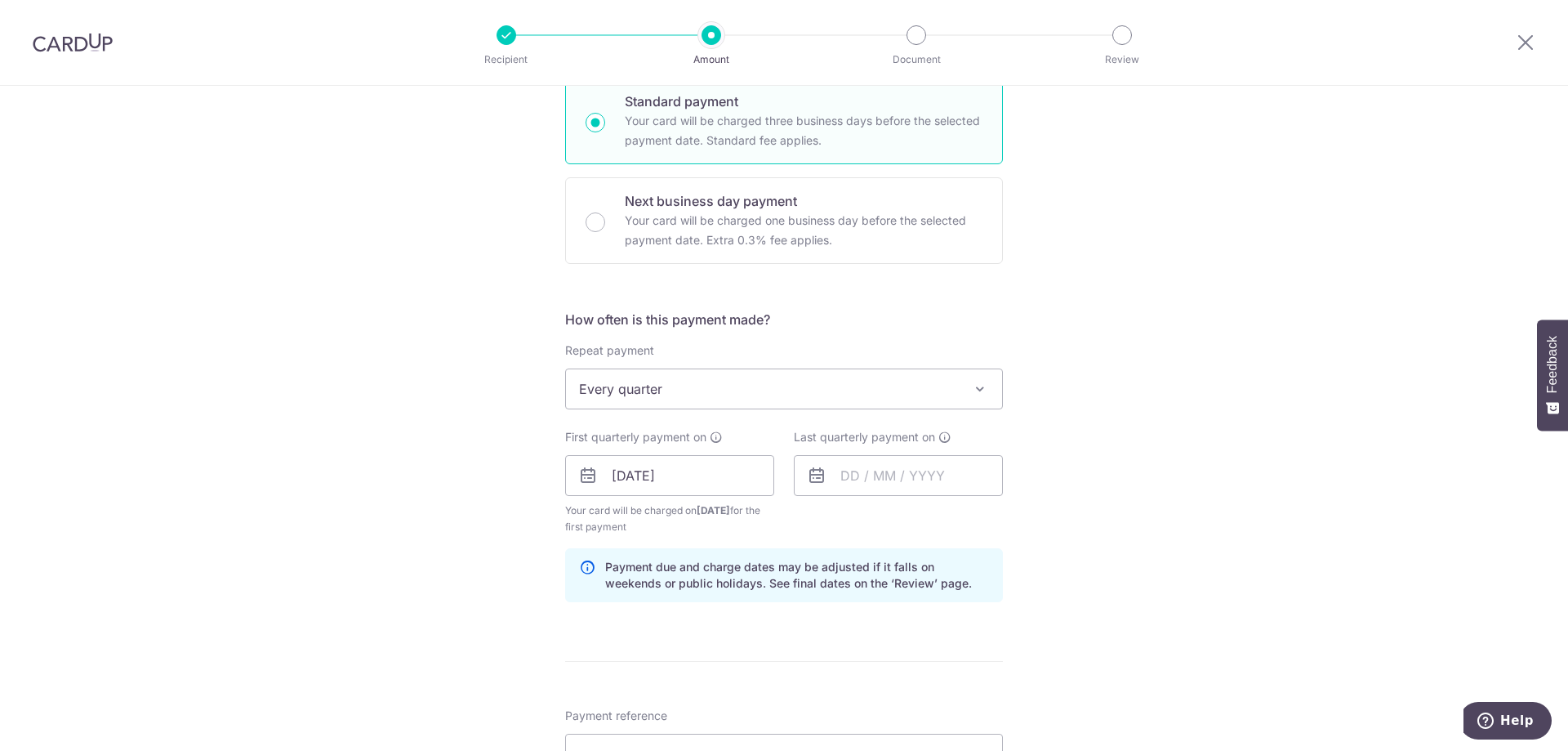
click at [816, 475] on icon at bounding box center [816, 475] width 20 height 20
click at [849, 470] on input "text" at bounding box center [898, 475] width 209 height 41
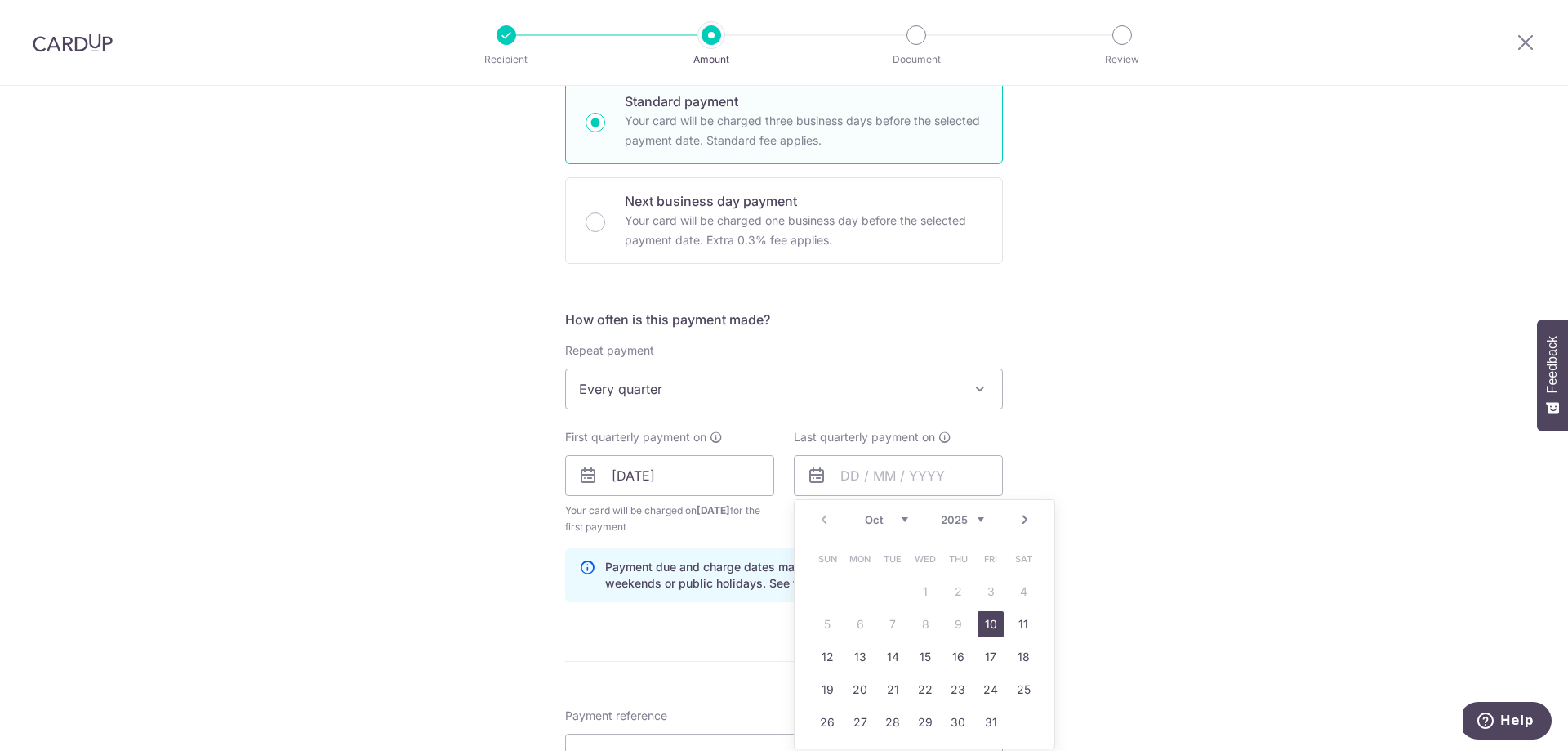
click at [970, 519] on select "2025 2026 2027 2028 2029 2030 2031 2032 2033 2034 2035" at bounding box center [962, 519] width 43 height 13
click at [955, 591] on link "1" at bounding box center [958, 592] width 26 height 26
type input "01/10/2026"
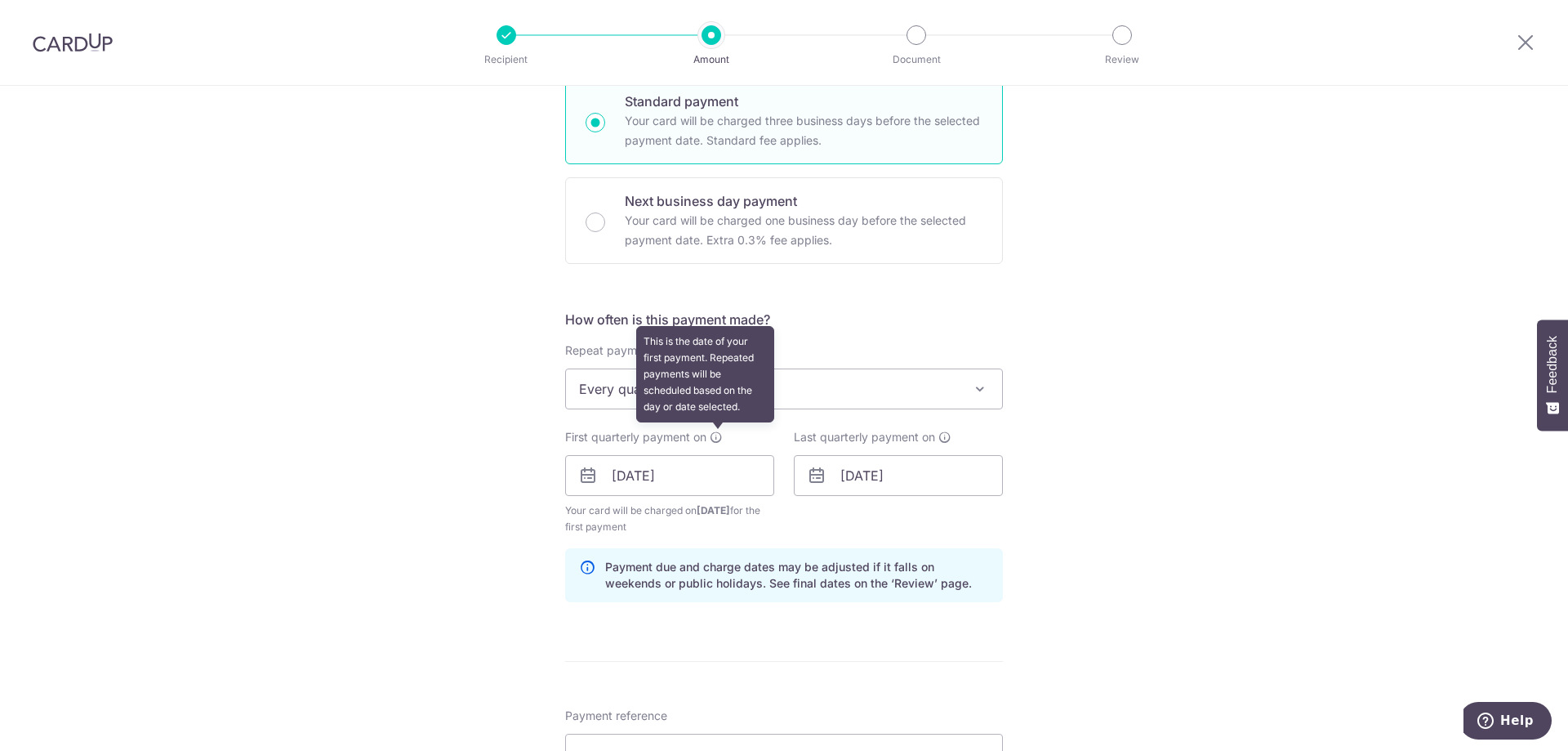
click at [719, 439] on icon at bounding box center [716, 437] width 13 height 13
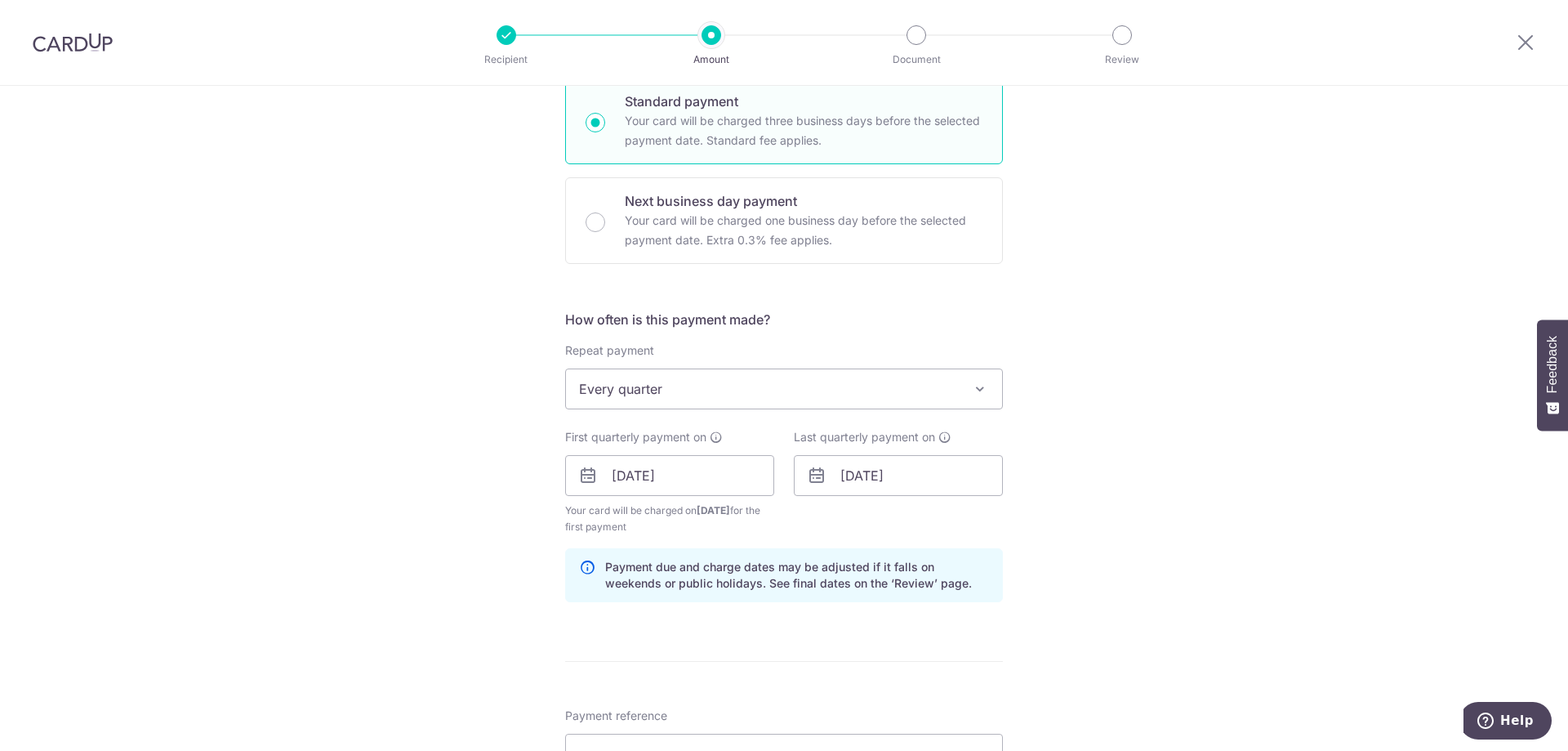
click at [816, 474] on icon at bounding box center [816, 475] width 20 height 20
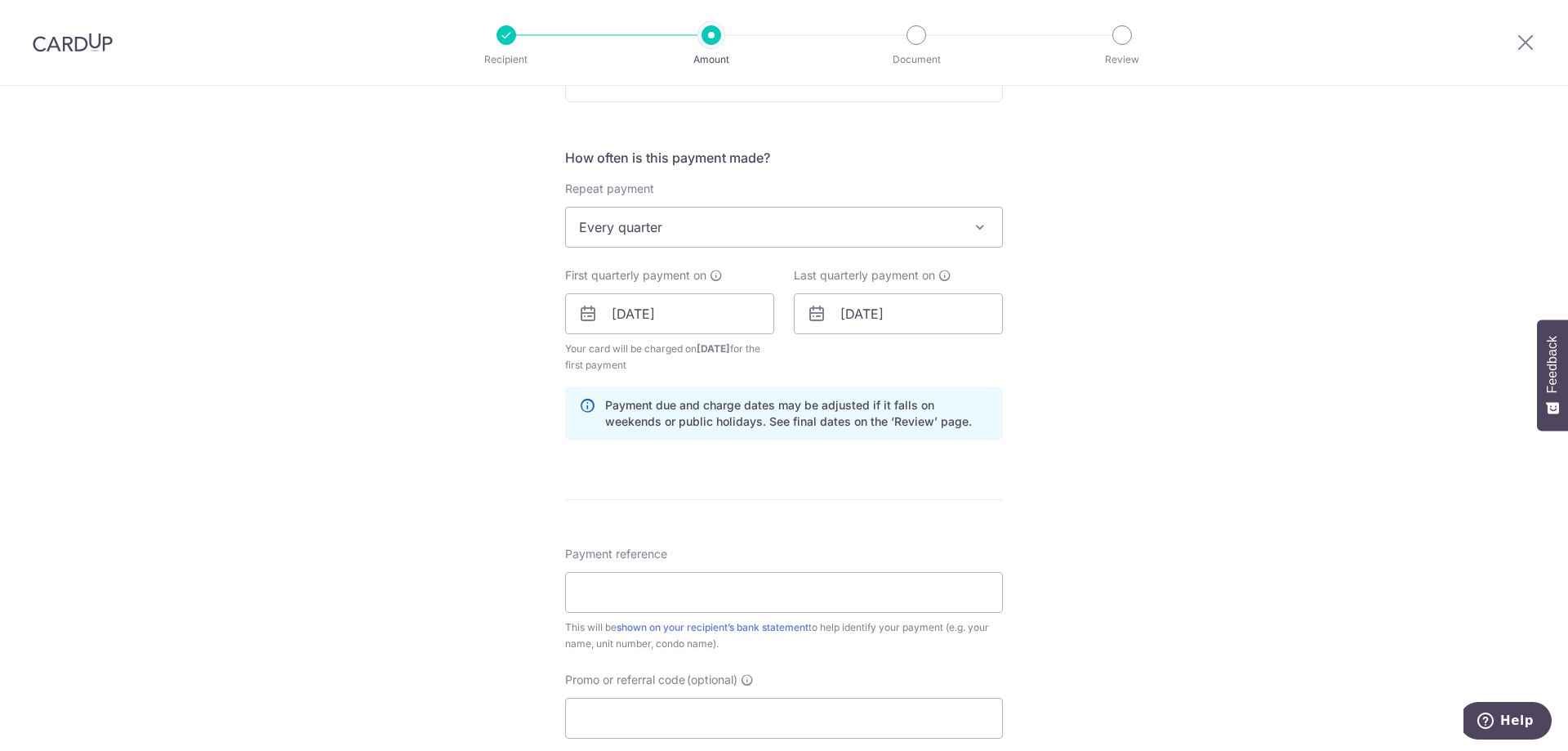
scroll to position [572, 0]
click at [590, 580] on input "Payment reference" at bounding box center [784, 590] width 438 height 41
type input "3"
type input "[PHONE_NUMBER]"
click at [1101, 595] on div "Tell us more about your payment Enter payment amount SGD 1,608.84 1608.84 Selec…" at bounding box center [784, 294] width 1568 height 1561
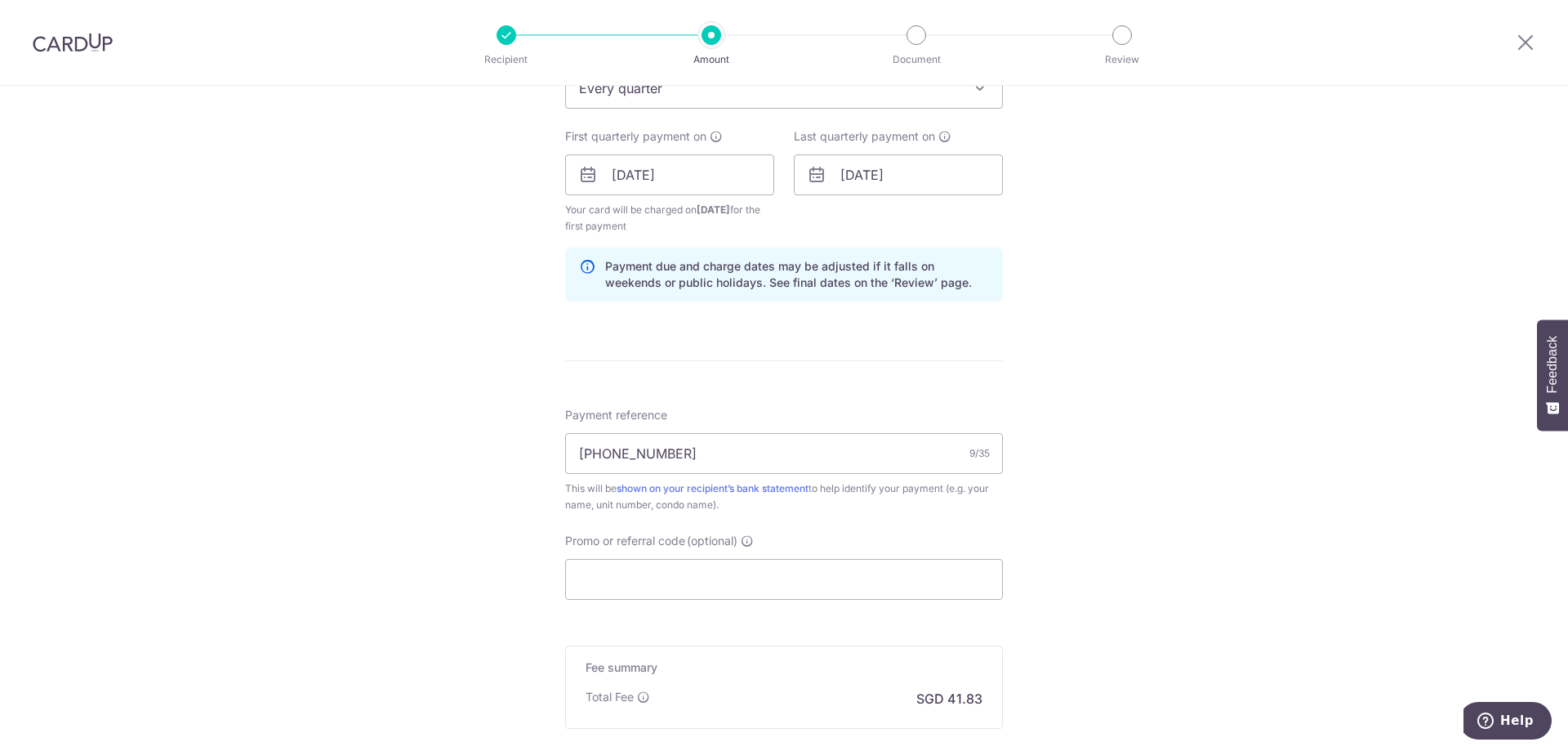
scroll to position [735, 0]
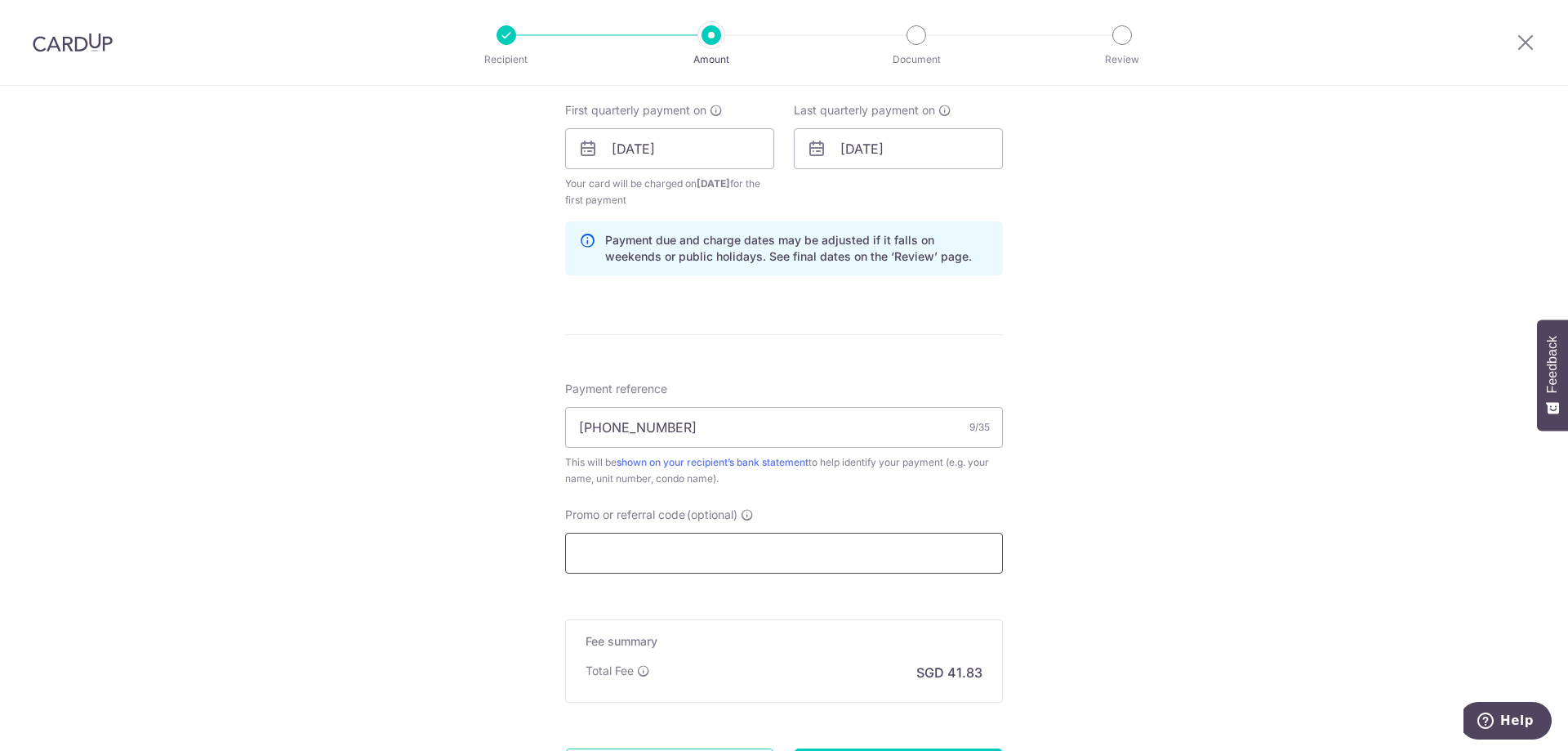
click at [600, 558] on input "Promo or referral code (optional)" at bounding box center [784, 552] width 438 height 41
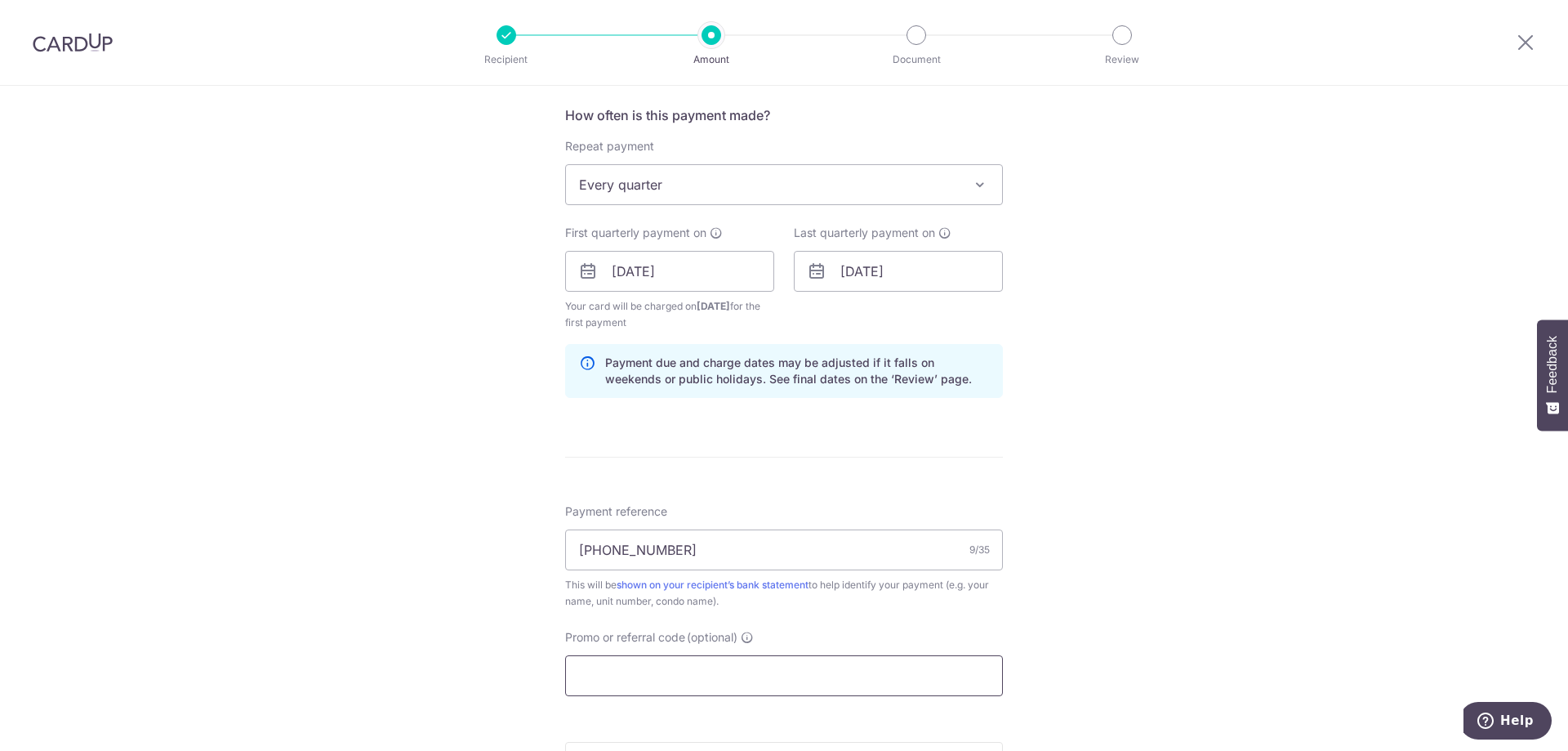
scroll to position [569, 0]
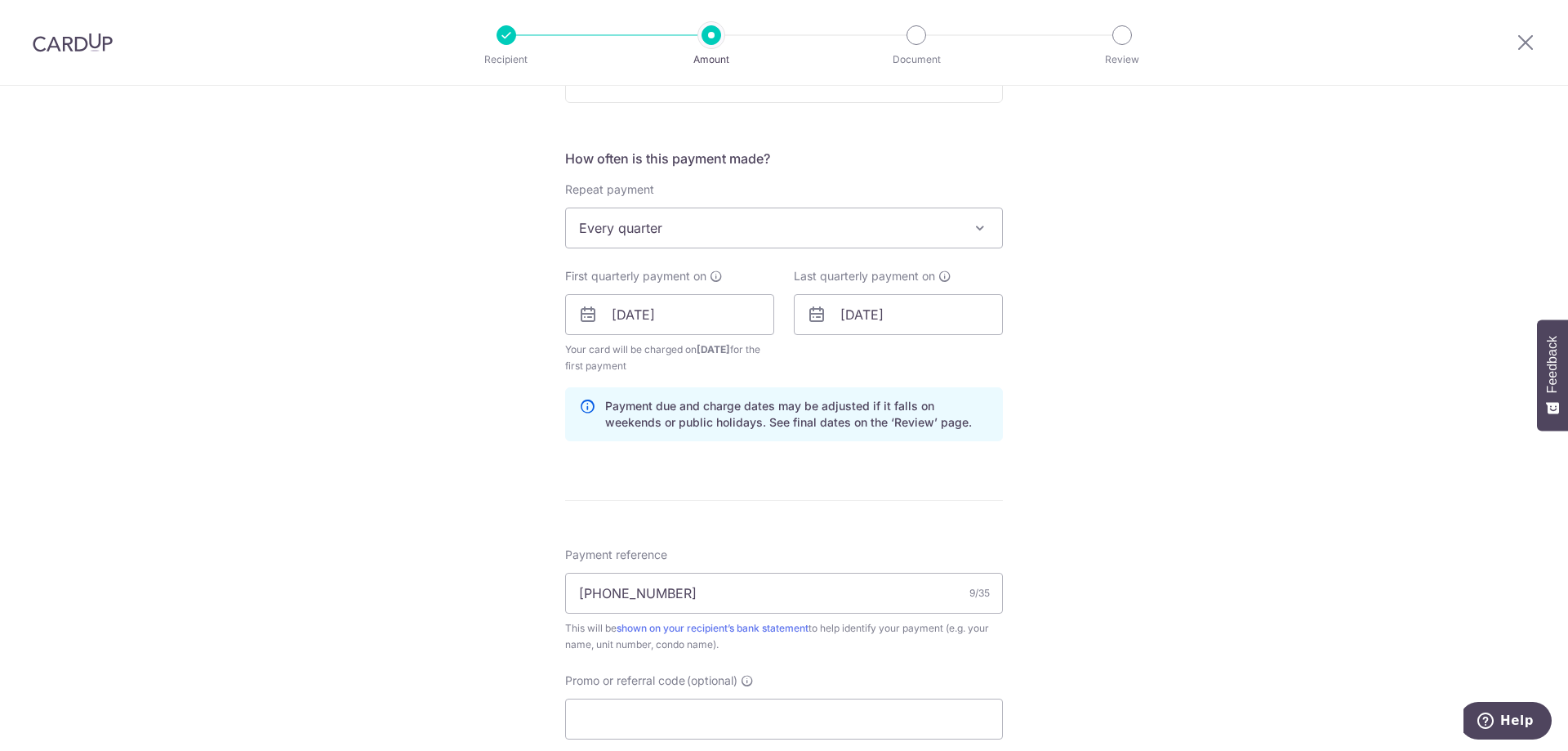
click at [807, 313] on icon at bounding box center [816, 314] width 20 height 20
click at [814, 316] on icon at bounding box center [816, 314] width 20 height 20
click at [870, 308] on input "01/10/2026" at bounding box center [898, 314] width 209 height 41
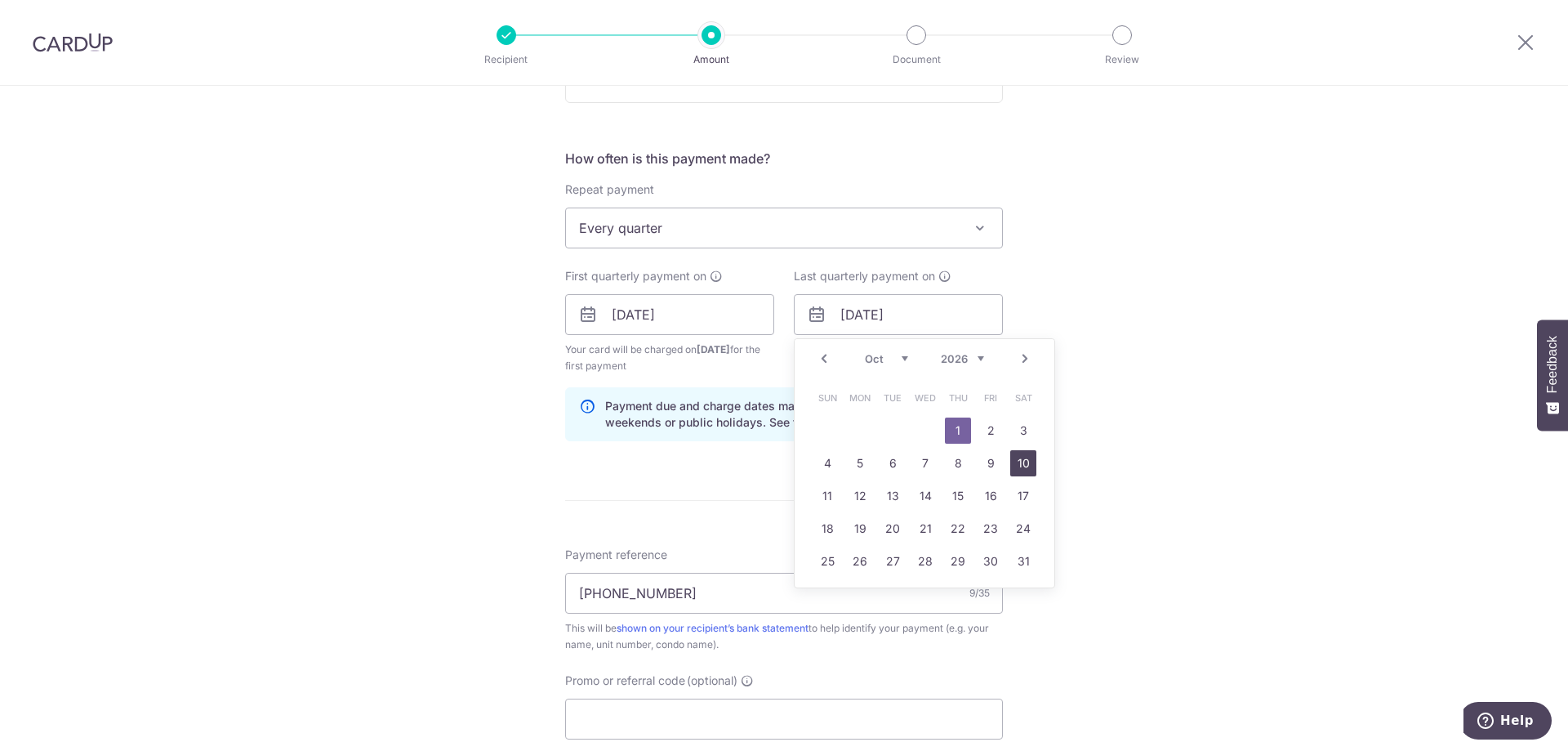
click at [1017, 457] on link "10" at bounding box center [1023, 464] width 26 height 26
type input "10/10/2026"
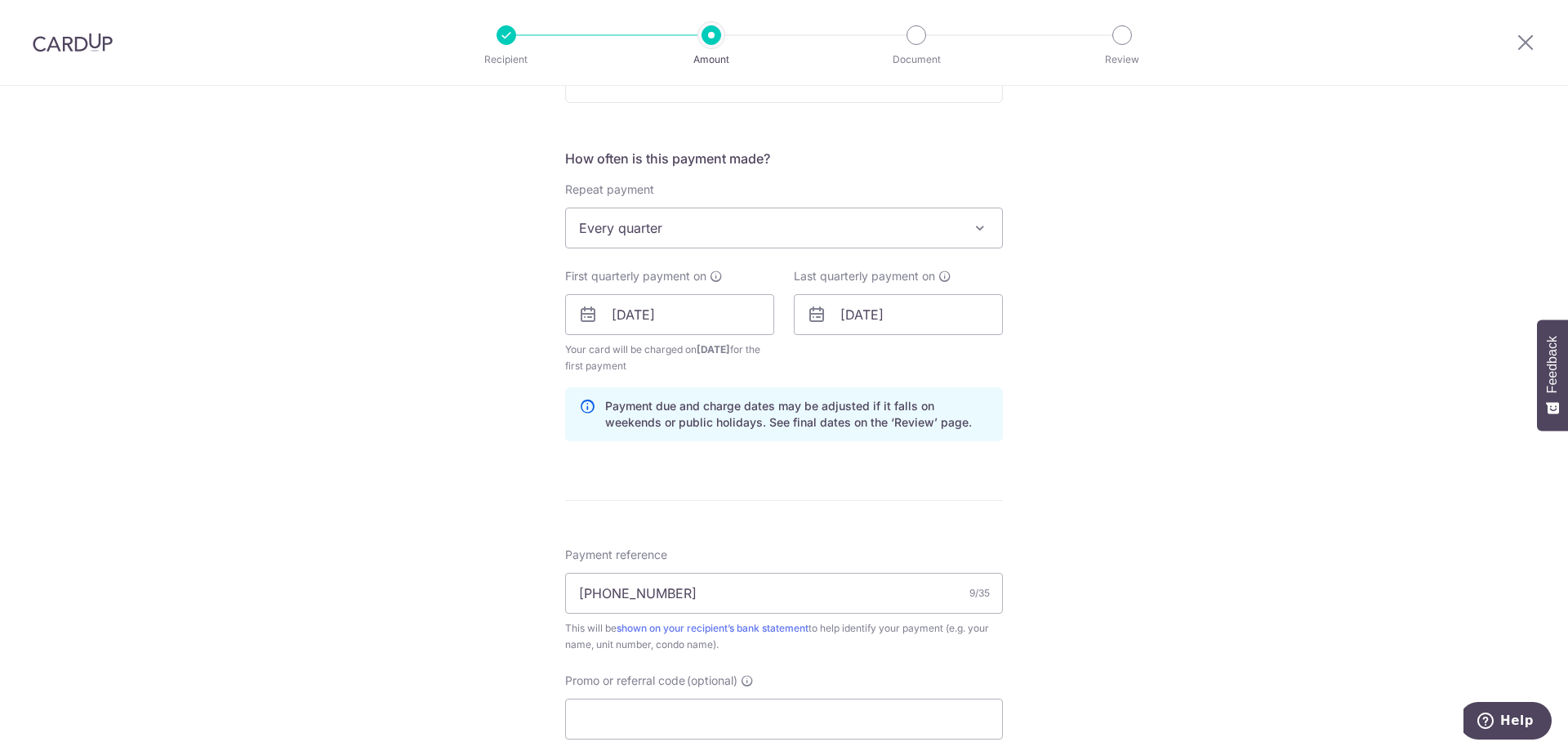
click at [1031, 410] on div "Tell us more about your payment Enter payment amount SGD 1,608.84 1608.84 Selec…" at bounding box center [784, 297] width 1568 height 1561
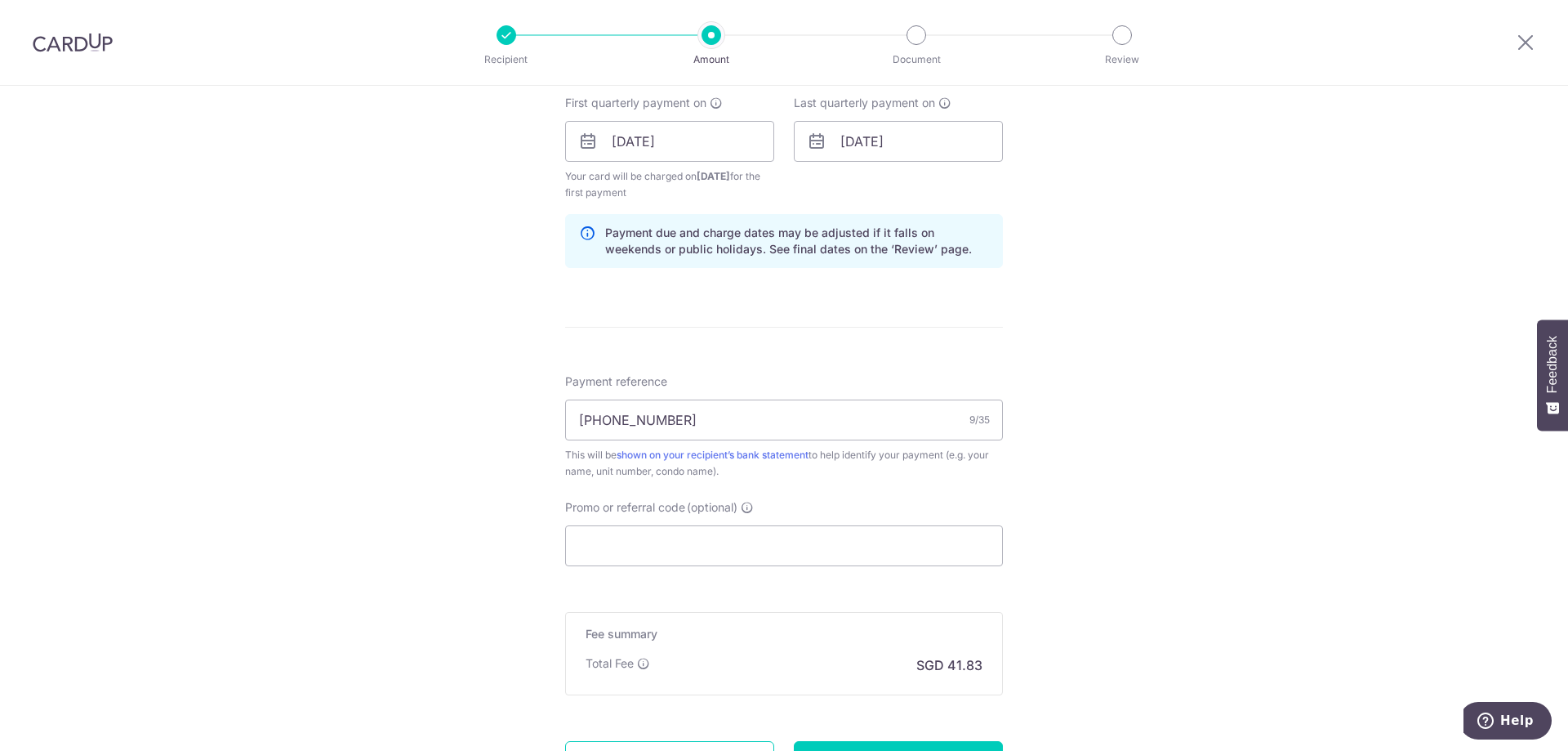
scroll to position [814, 0]
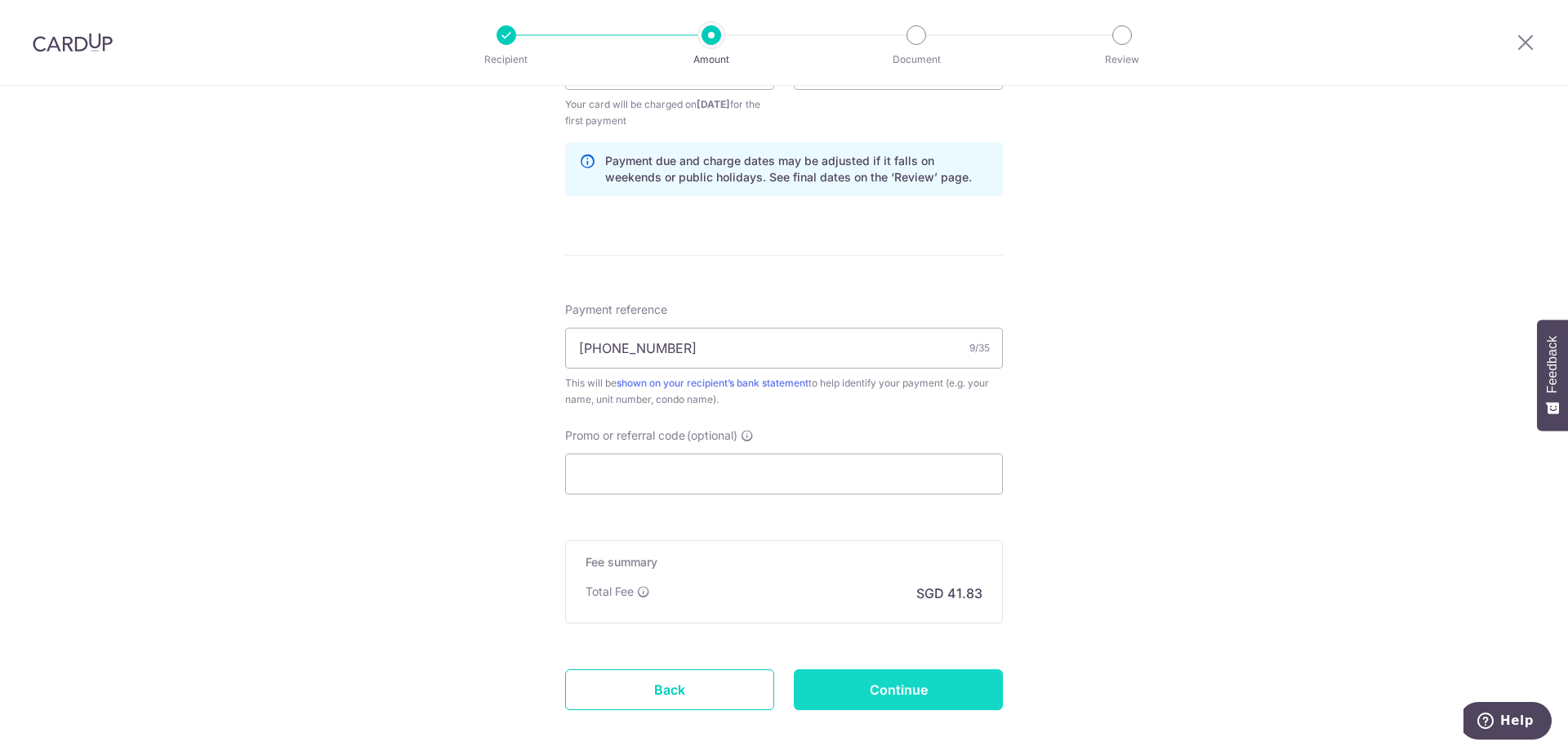
click at [879, 684] on input "Continue" at bounding box center [898, 689] width 209 height 41
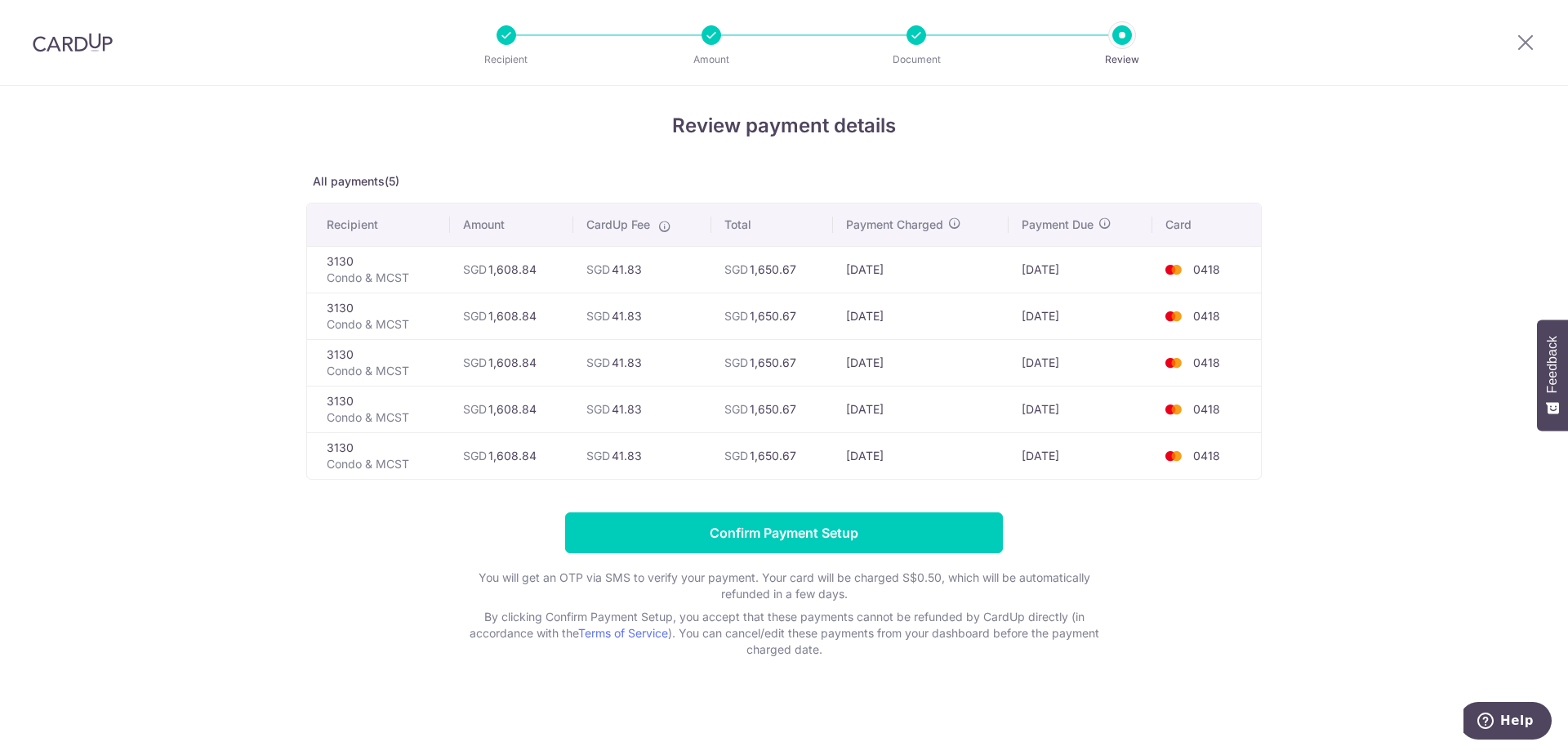
scroll to position [10, 0]
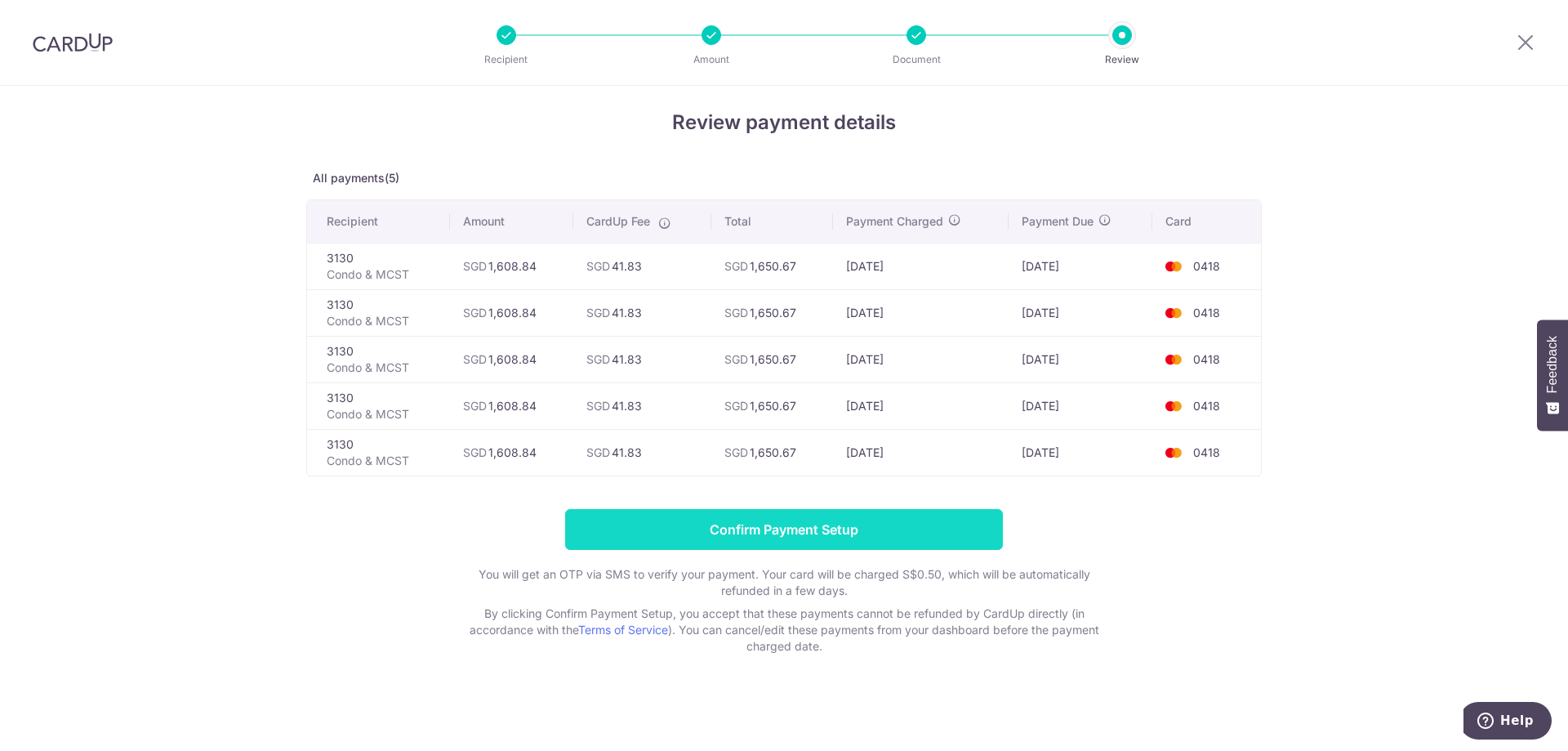
click at [766, 525] on input "Confirm Payment Setup" at bounding box center [784, 529] width 438 height 41
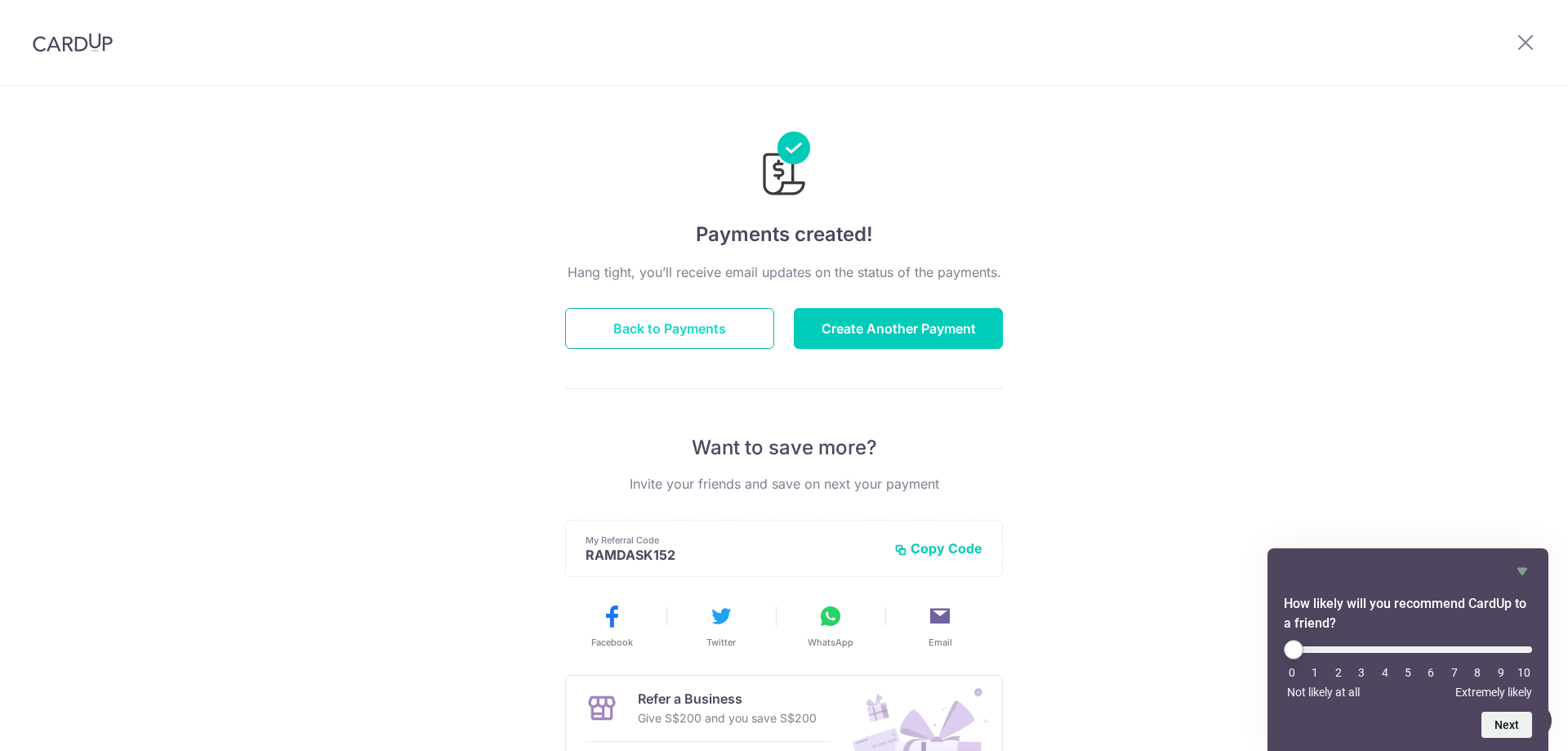
click at [703, 329] on button "Back to Payments" at bounding box center [670, 328] width 209 height 41
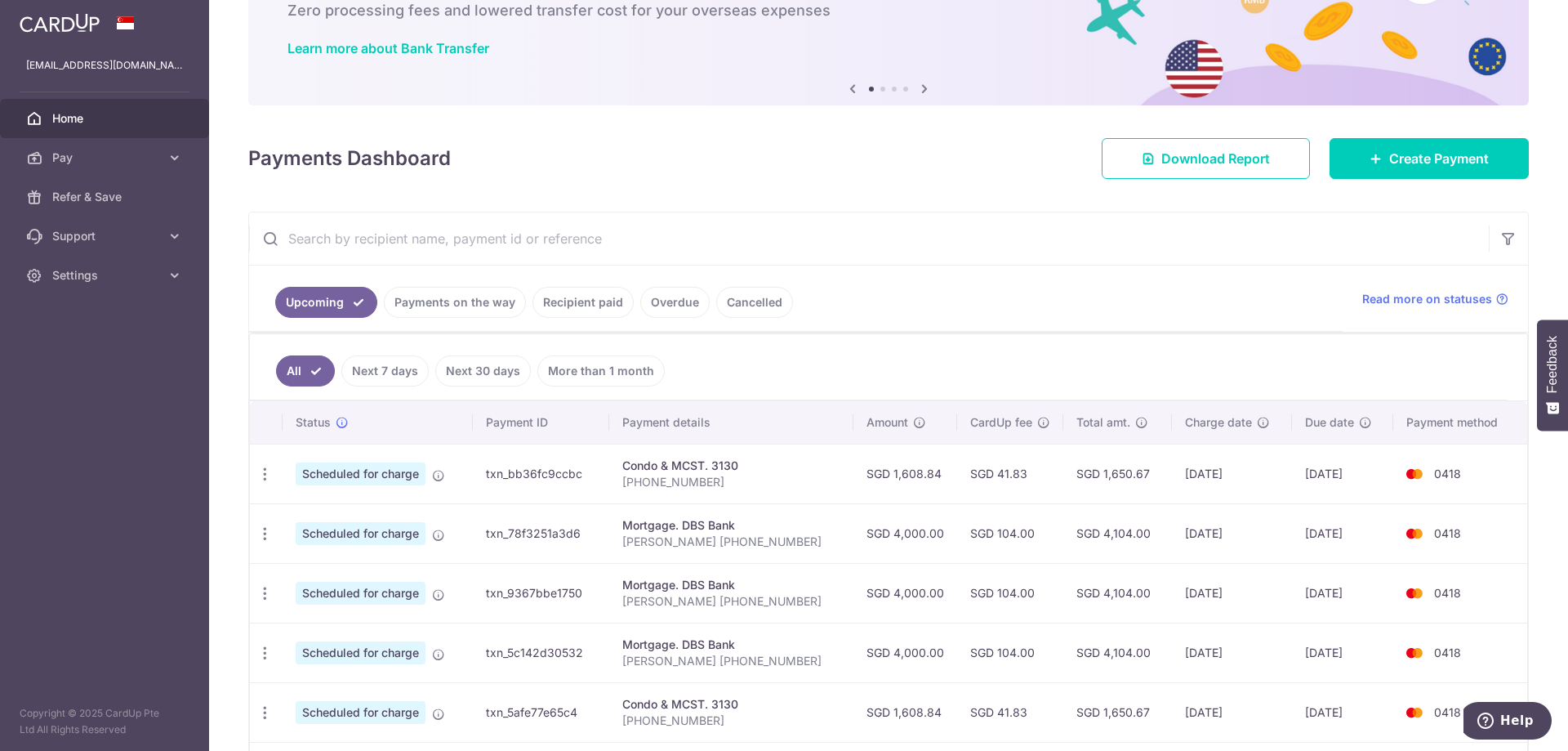
scroll to position [163, 0]
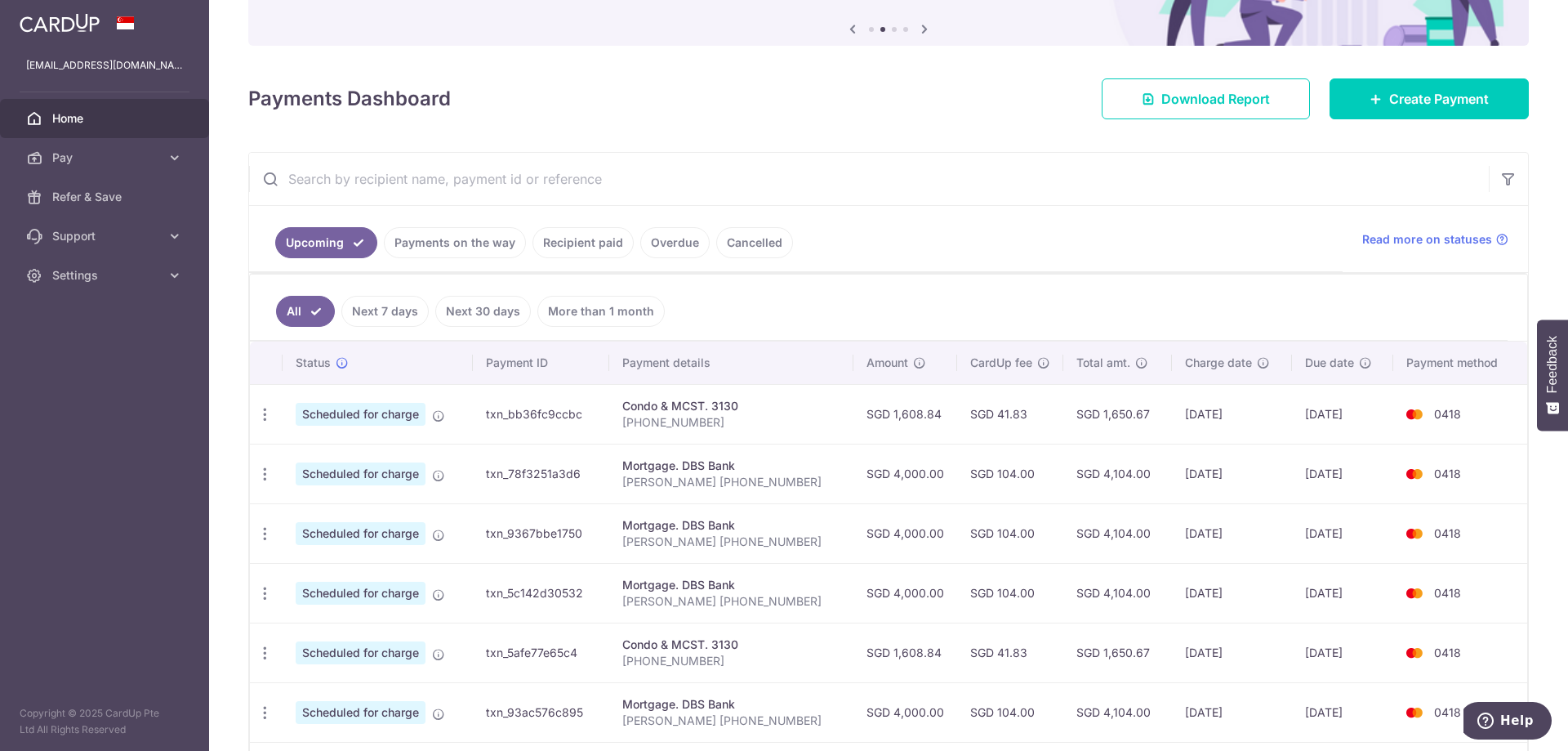
click at [82, 113] on span "Home" at bounding box center [105, 118] width 107 height 16
